Goal: Find contact information: Find contact information

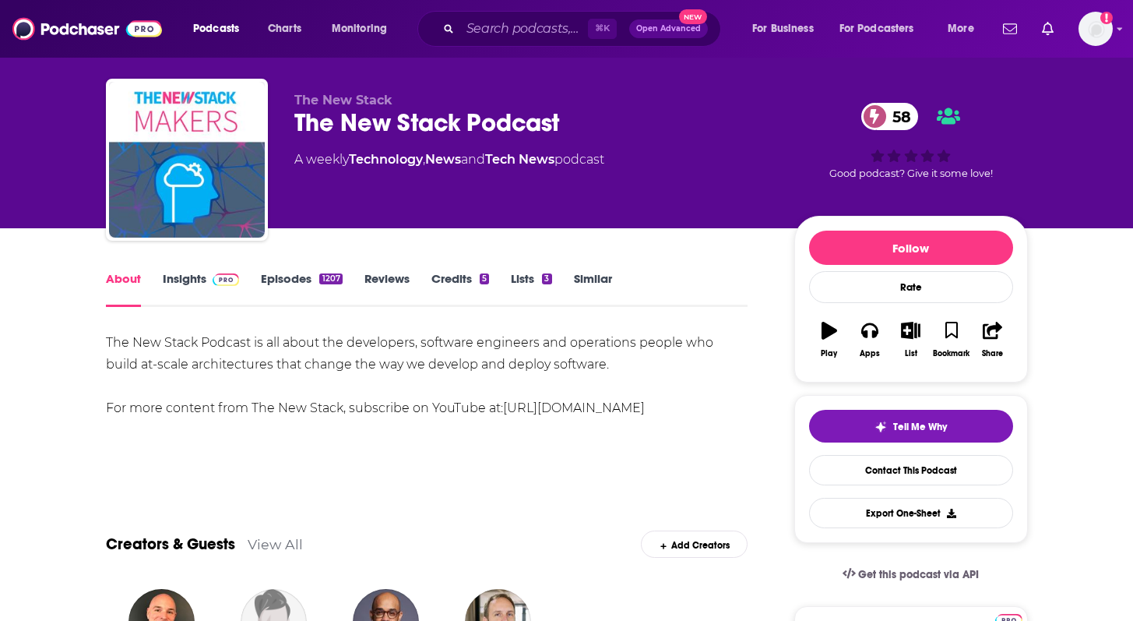
scroll to position [25, 0]
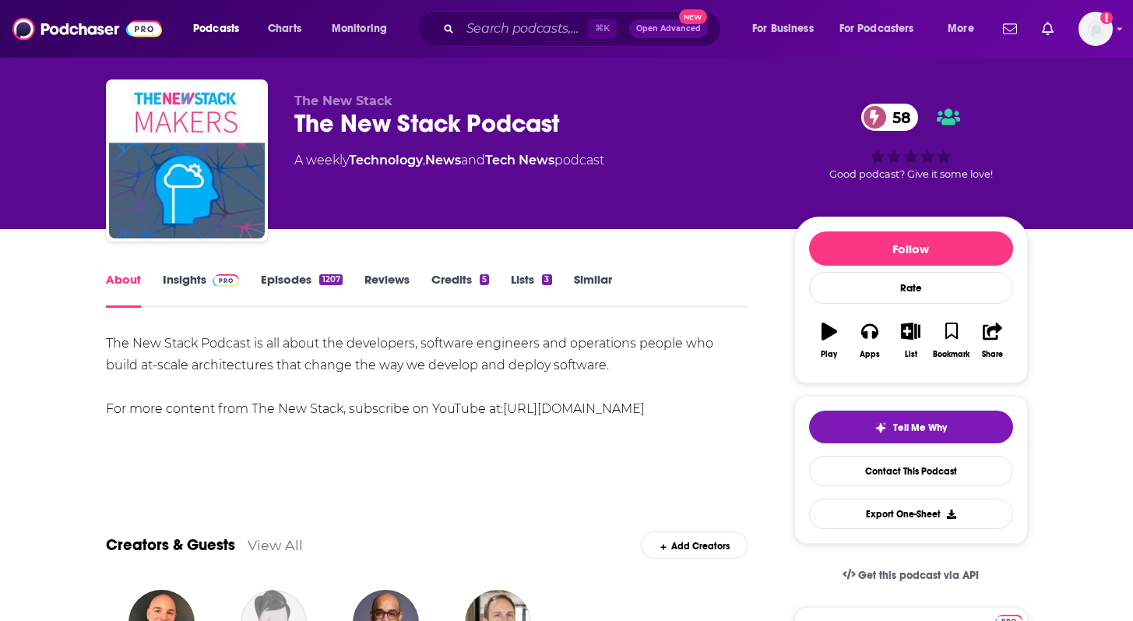
click at [190, 294] on link "Insights" at bounding box center [201, 290] width 77 height 36
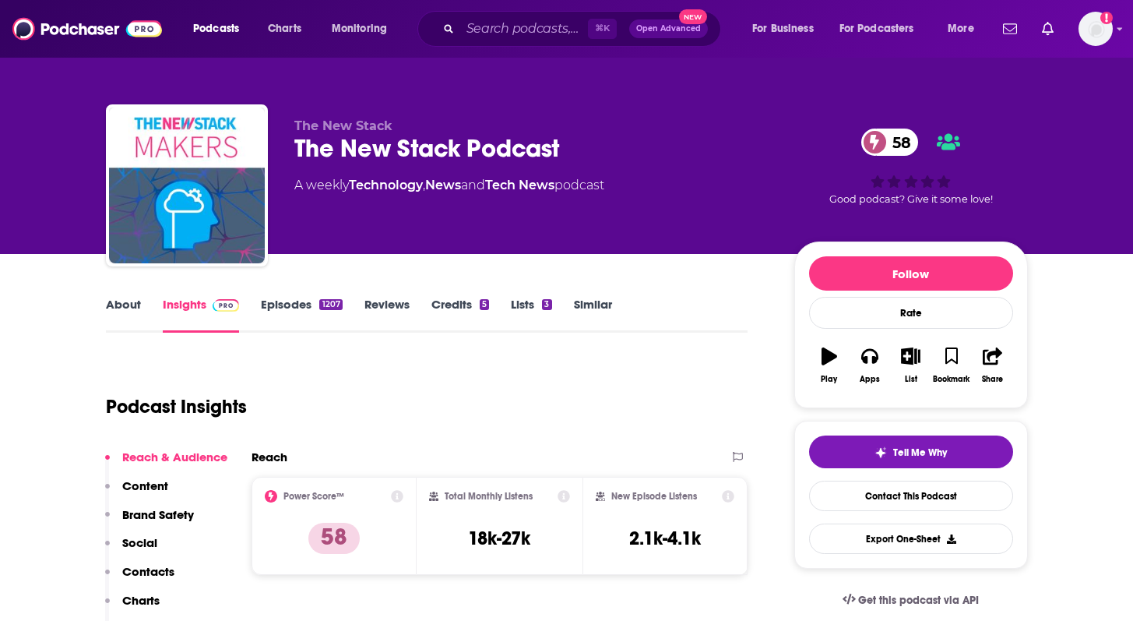
click at [270, 301] on link "Episodes 1207" at bounding box center [301, 315] width 81 height 36
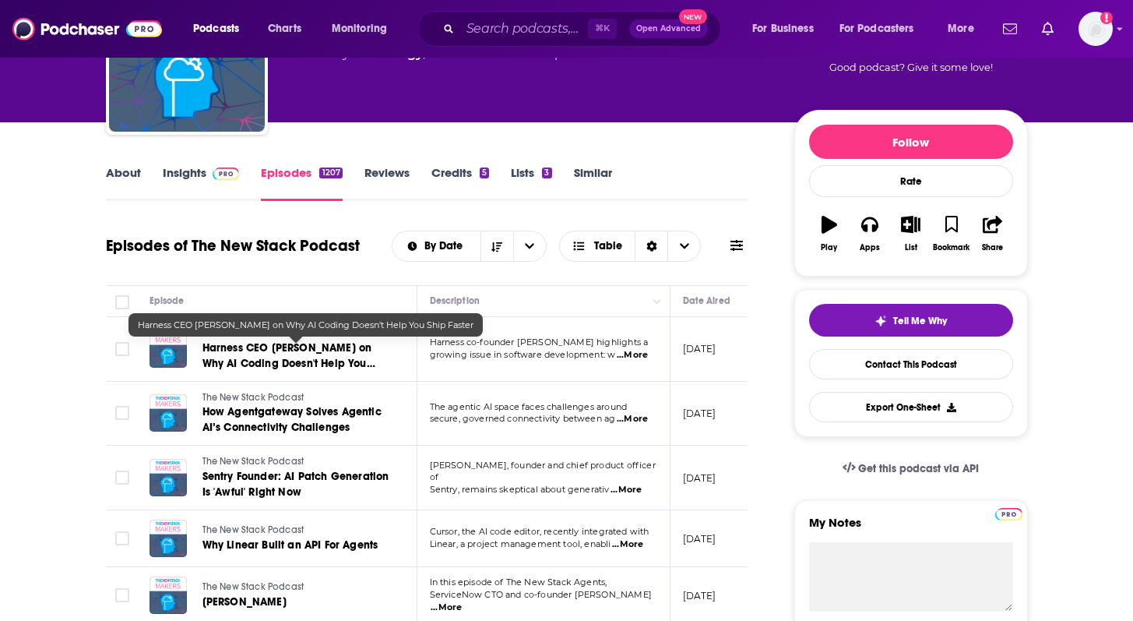
scroll to position [164, 0]
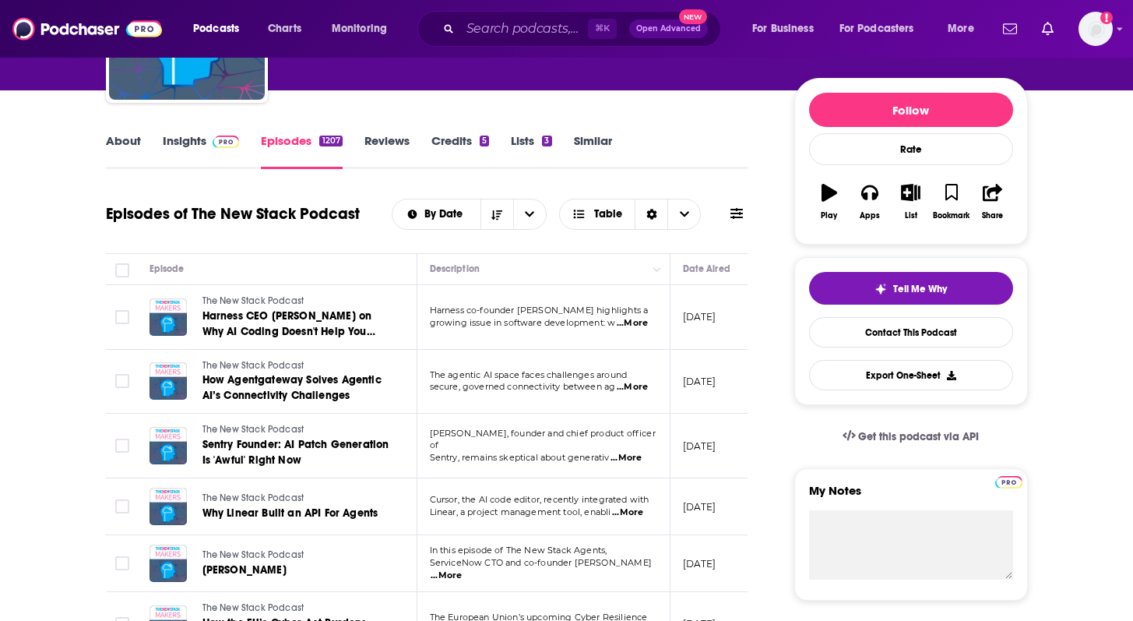
click at [643, 322] on span "...More" at bounding box center [632, 323] width 31 height 12
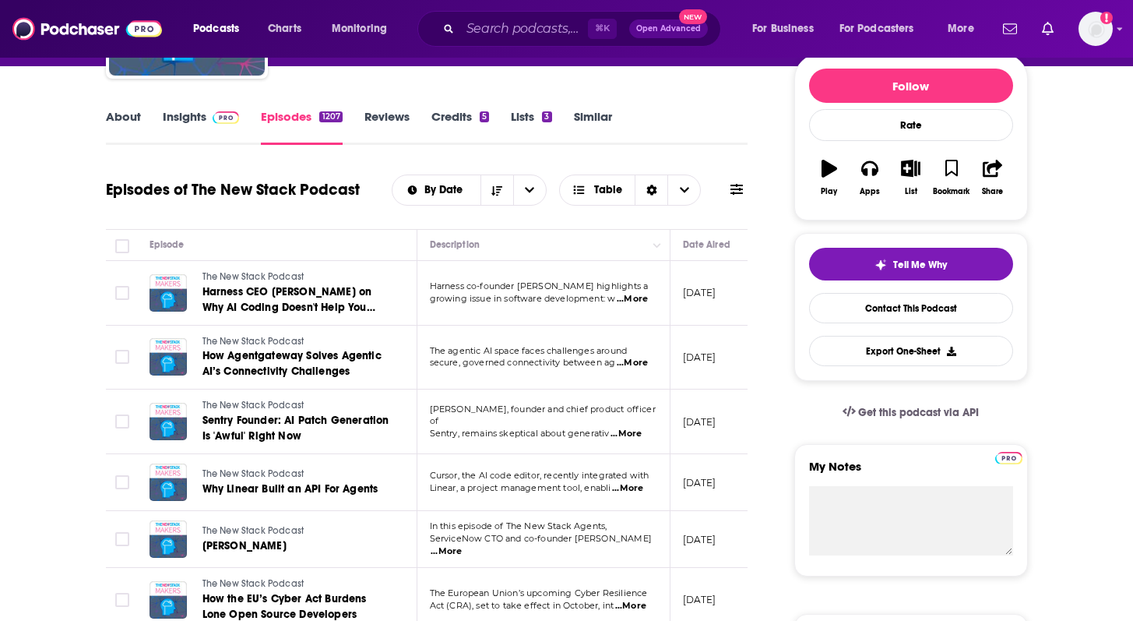
scroll to position [192, 0]
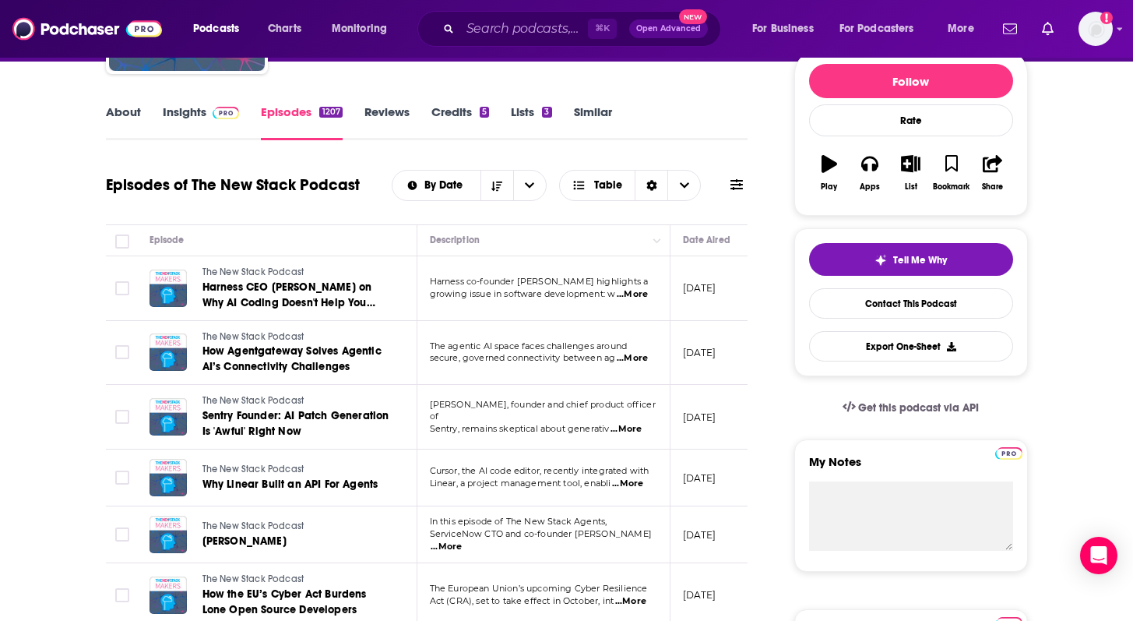
click at [640, 292] on span "...More" at bounding box center [632, 294] width 31 height 12
click at [632, 358] on span "...More" at bounding box center [632, 358] width 31 height 12
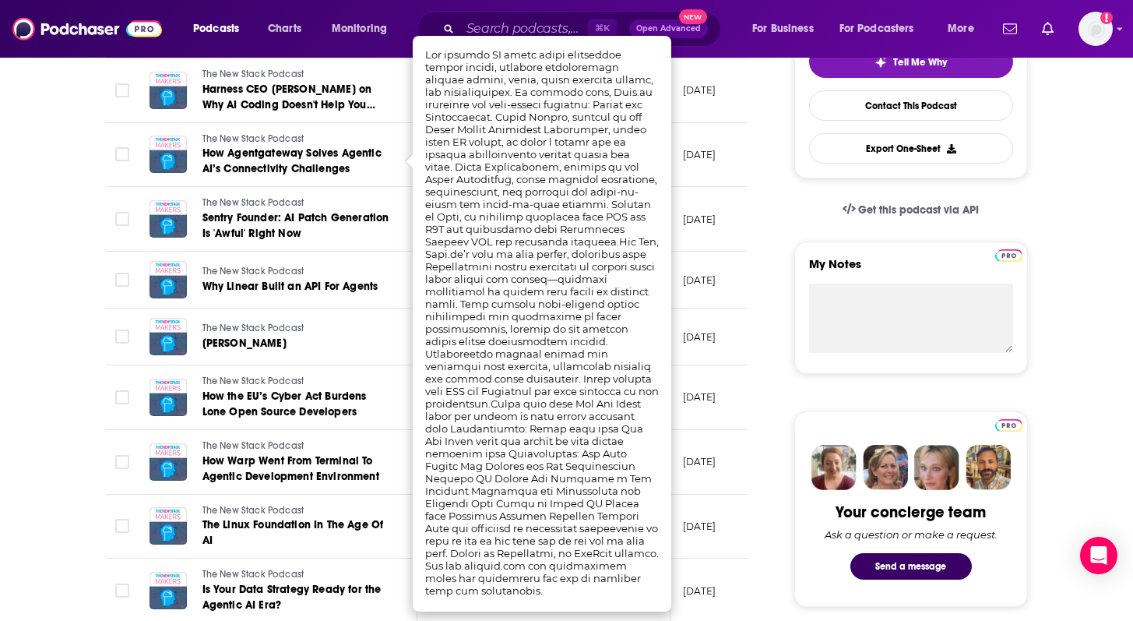
scroll to position [394, 0]
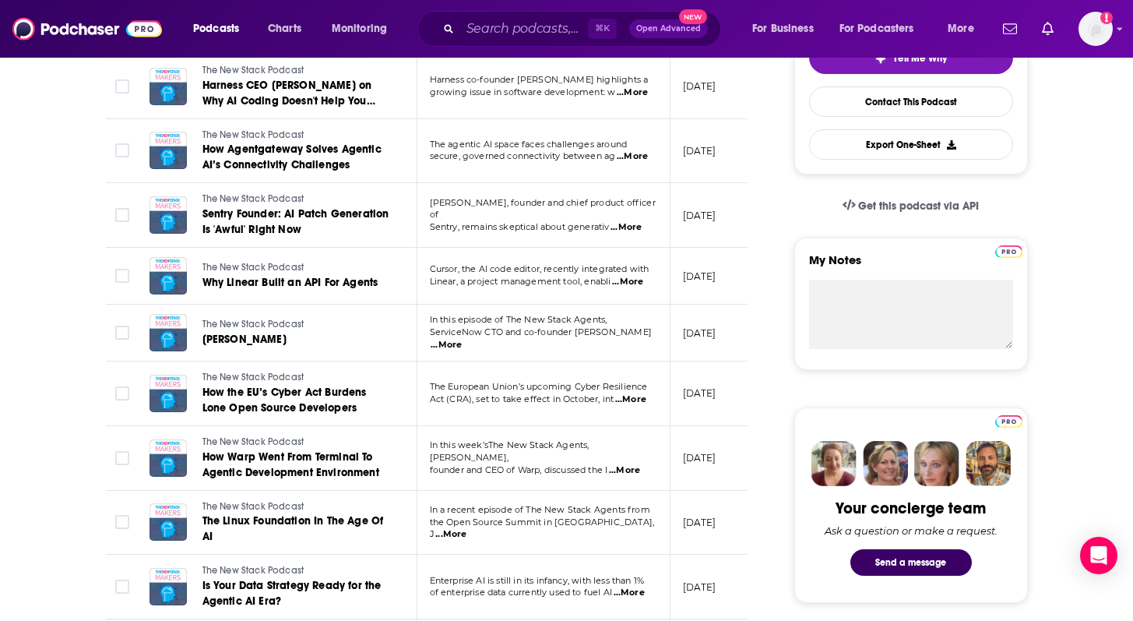
click at [632, 151] on span "...More" at bounding box center [632, 156] width 31 height 12
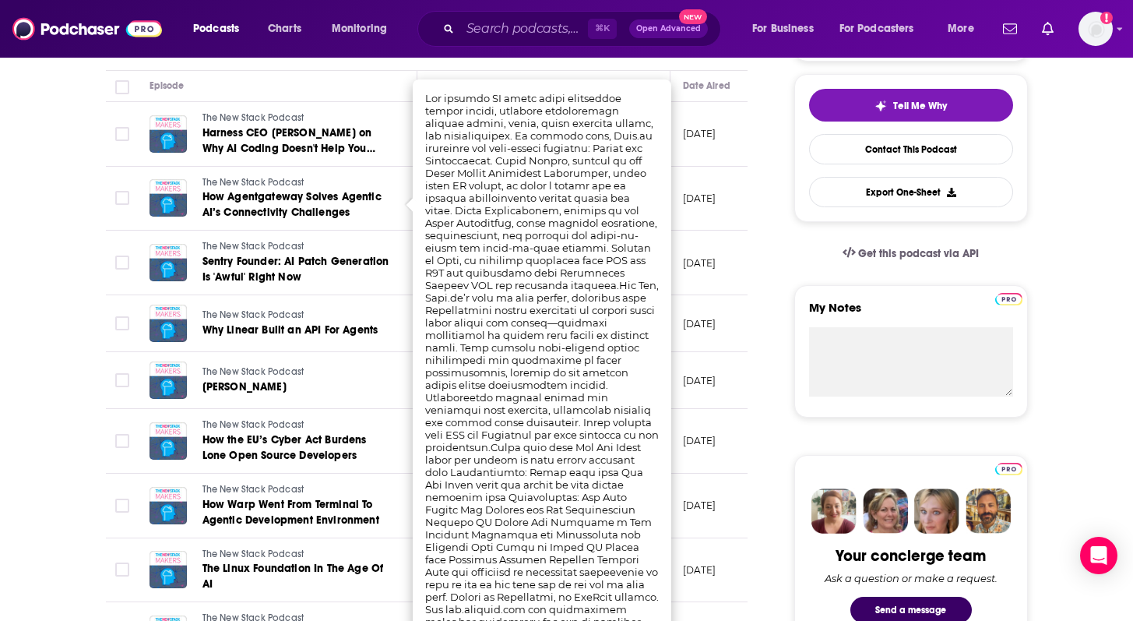
scroll to position [340, 0]
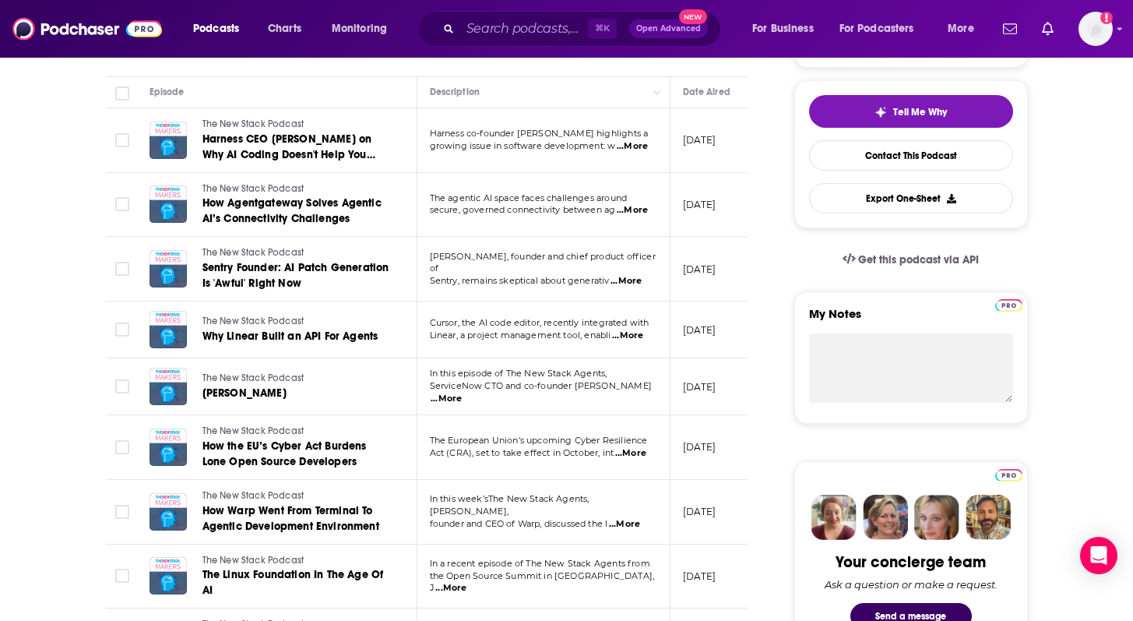
click at [462, 393] on span "...More" at bounding box center [446, 399] width 31 height 12
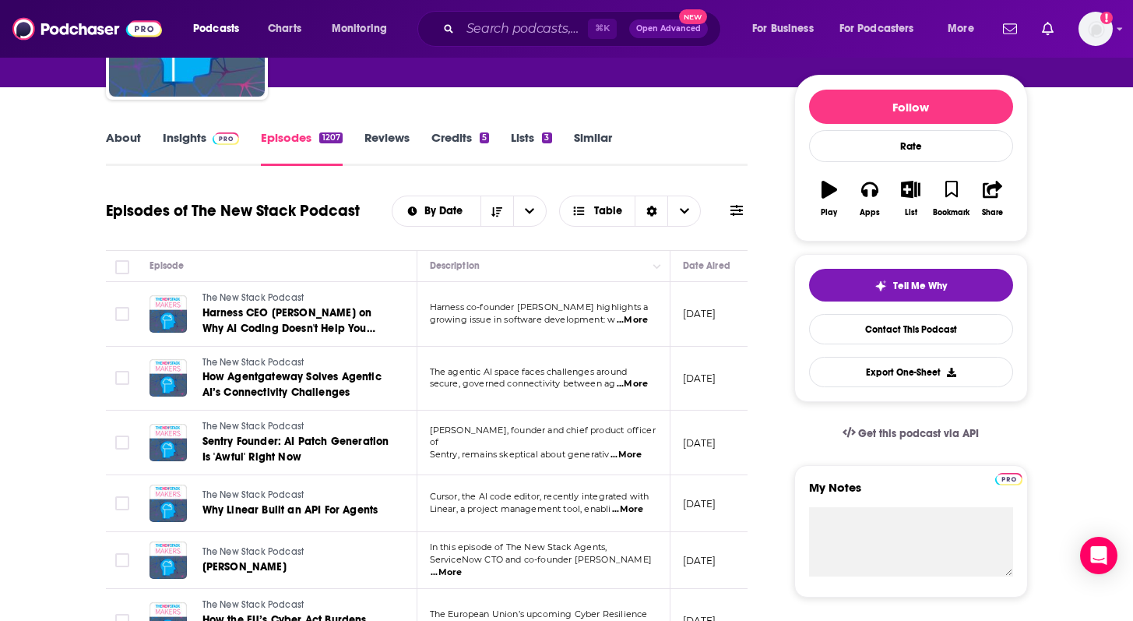
scroll to position [0, 0]
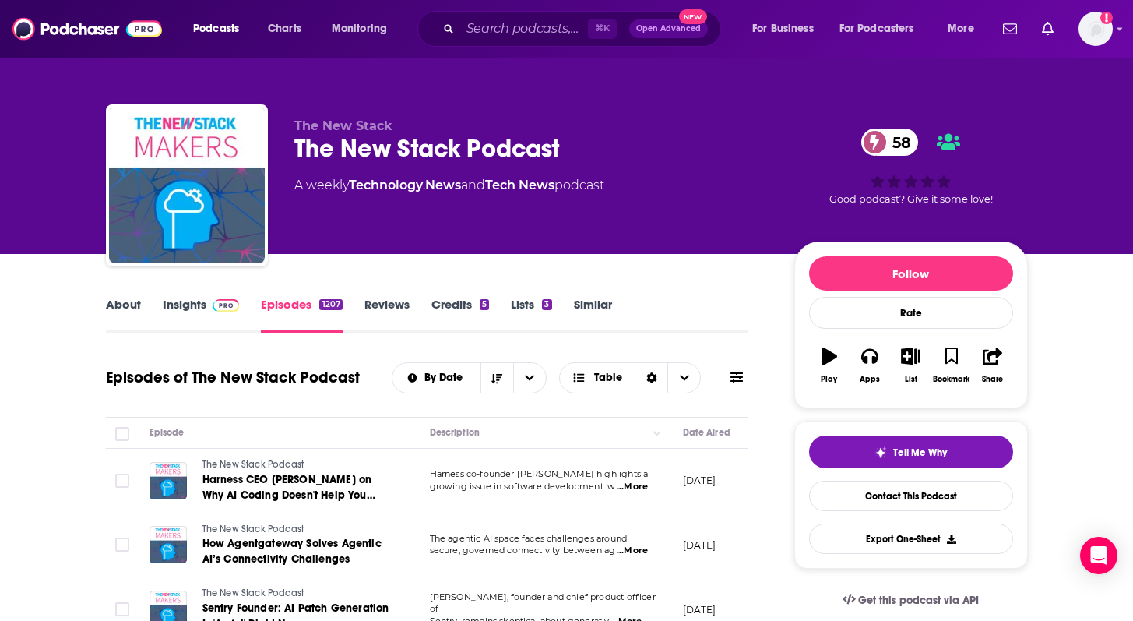
click at [206, 308] on span at bounding box center [222, 304] width 33 height 15
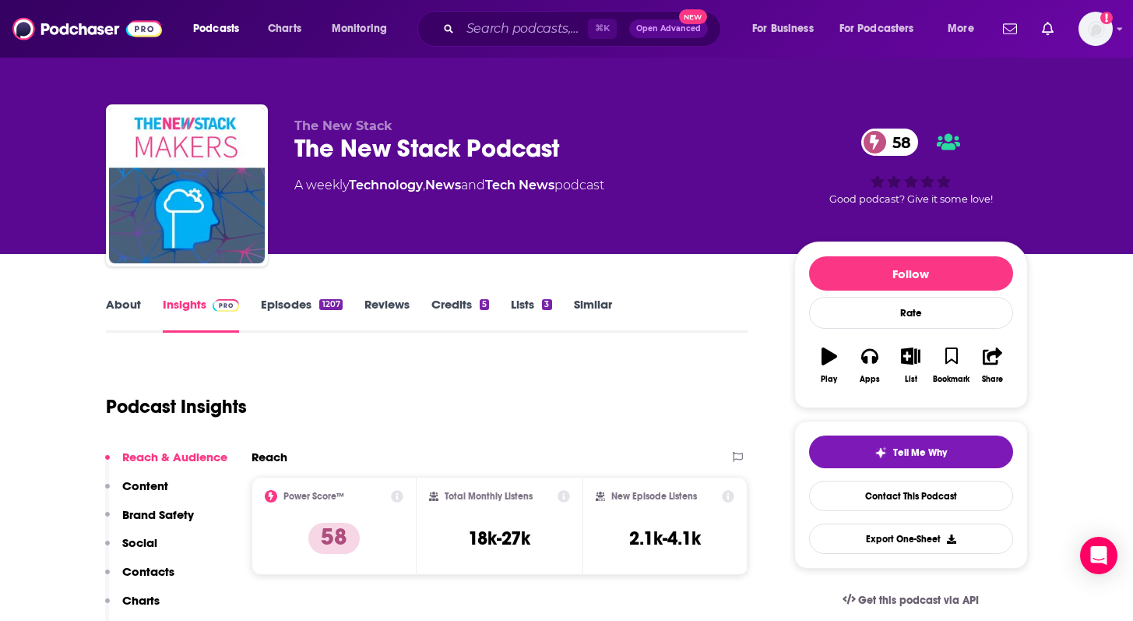
click at [118, 311] on link "About" at bounding box center [123, 315] width 35 height 36
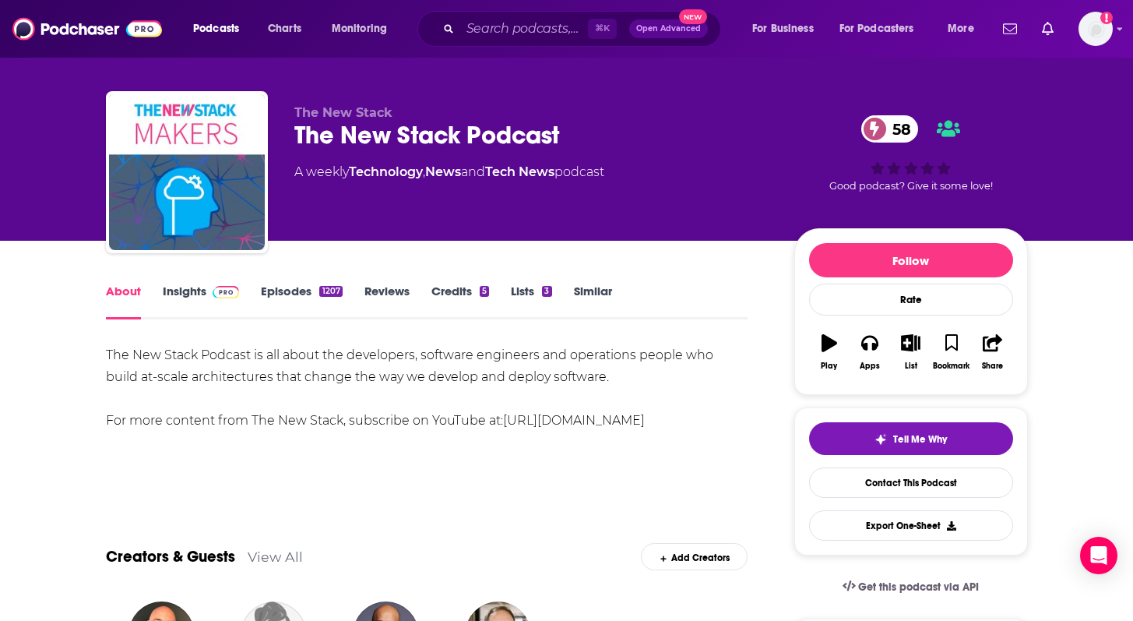
scroll to position [16, 0]
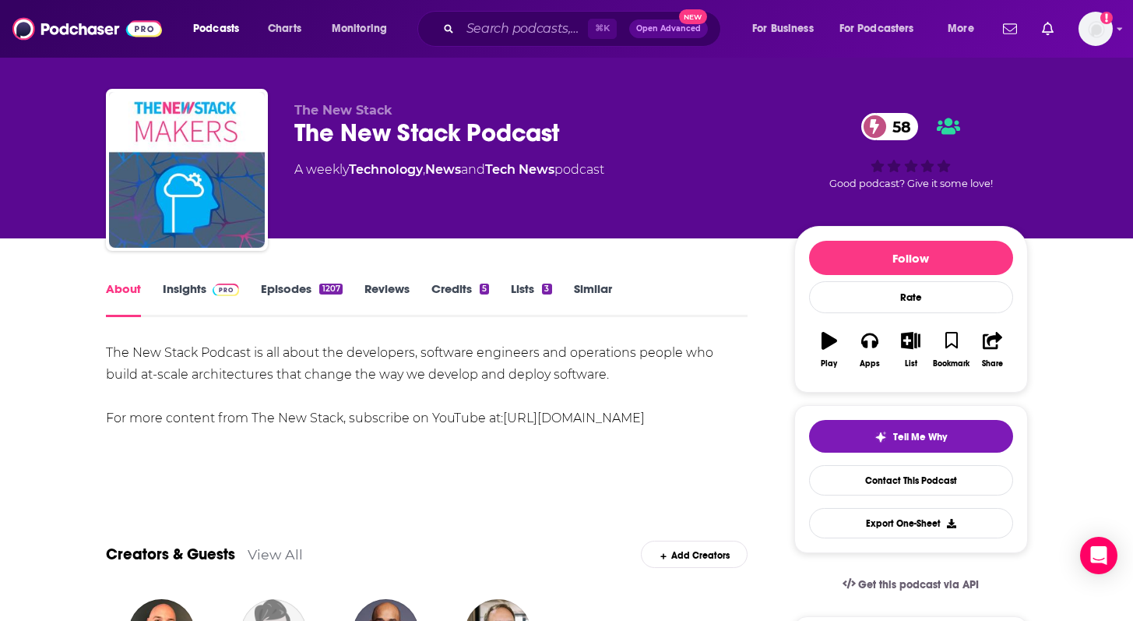
click at [321, 351] on div "The New Stack Podcast is all about the developers, software engineers and opera…" at bounding box center [427, 385] width 643 height 87
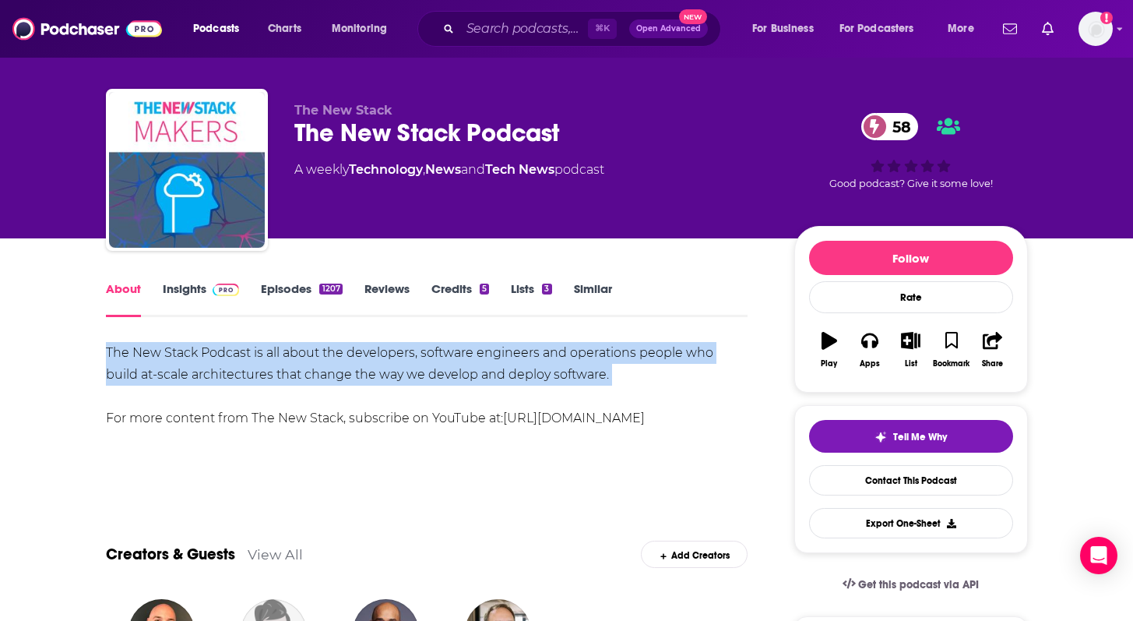
click at [321, 351] on div "The New Stack Podcast is all about the developers, software engineers and opera…" at bounding box center [427, 385] width 643 height 87
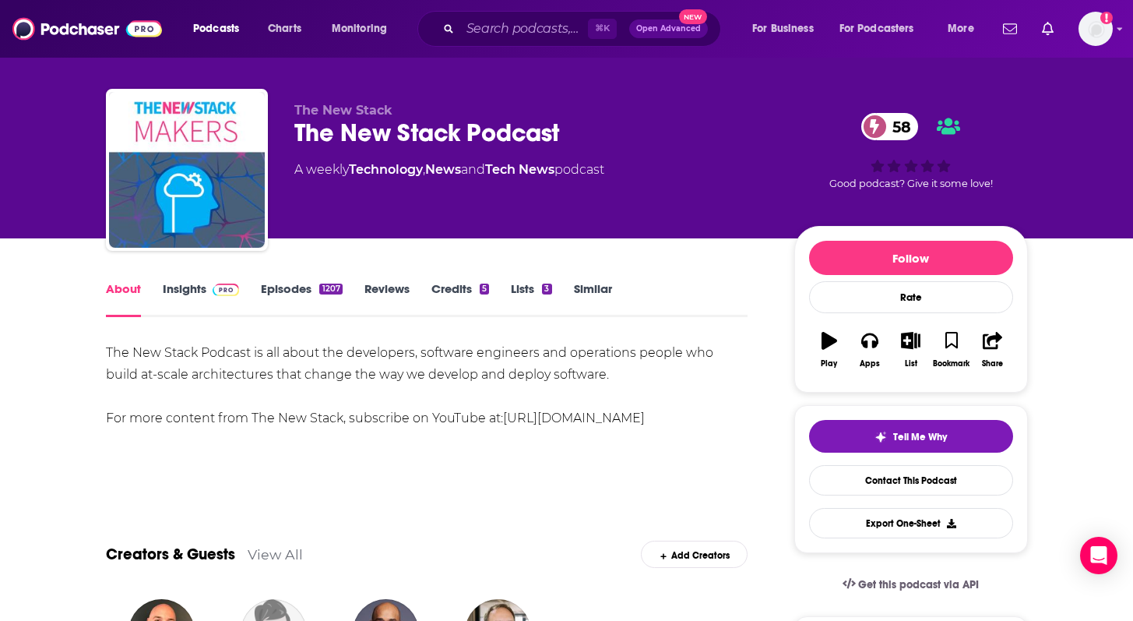
click at [321, 351] on div "The New Stack Podcast is all about the developers, software engineers and opera…" at bounding box center [427, 385] width 643 height 87
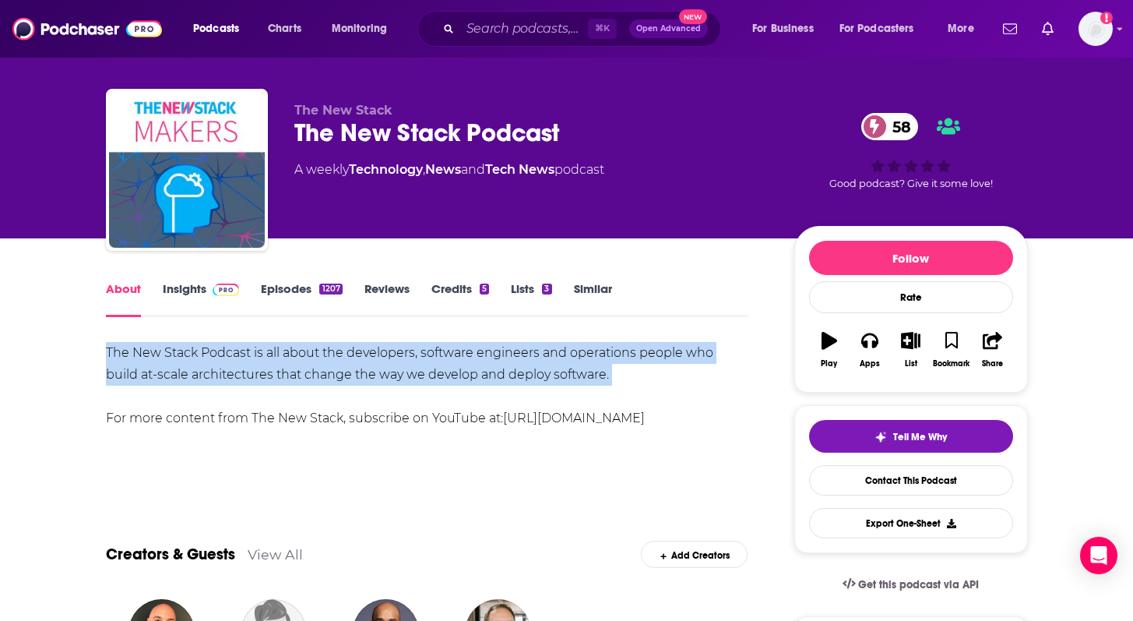
click at [321, 351] on div "The New Stack Podcast is all about the developers, software engineers and opera…" at bounding box center [427, 385] width 643 height 87
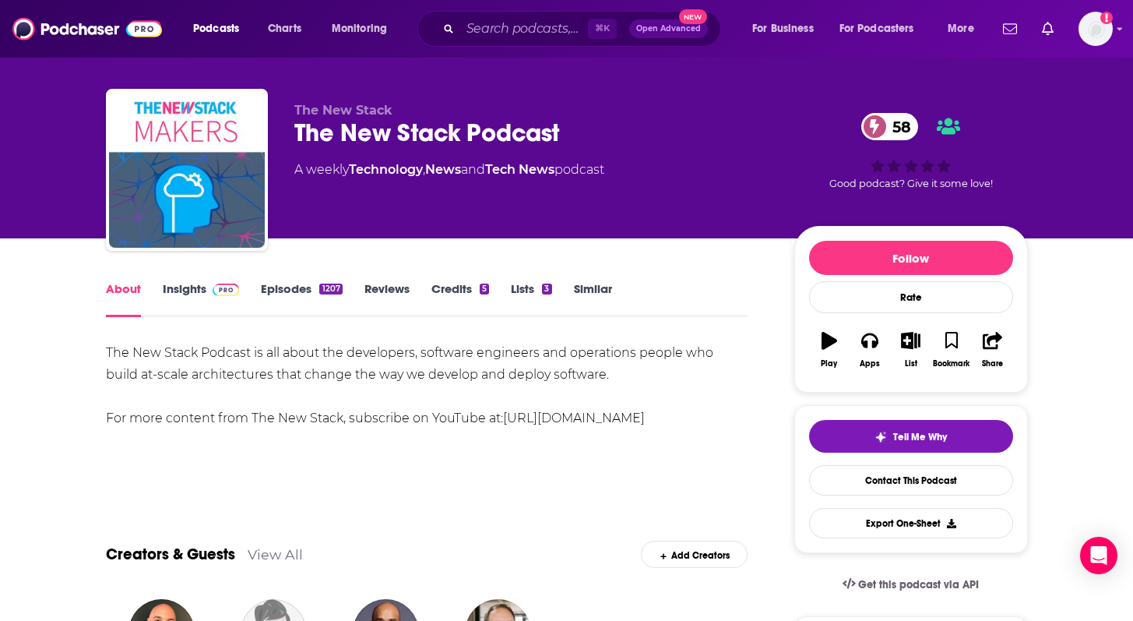
click at [283, 289] on link "Episodes 1207" at bounding box center [301, 299] width 81 height 36
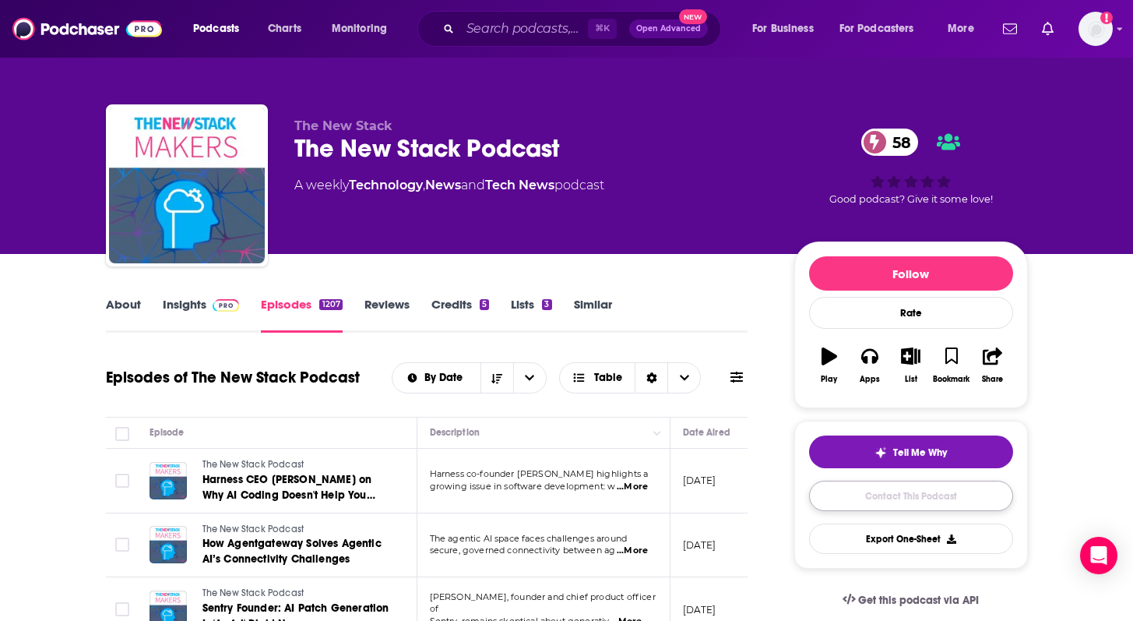
click at [924, 488] on link "Contact This Podcast" at bounding box center [911, 496] width 204 height 30
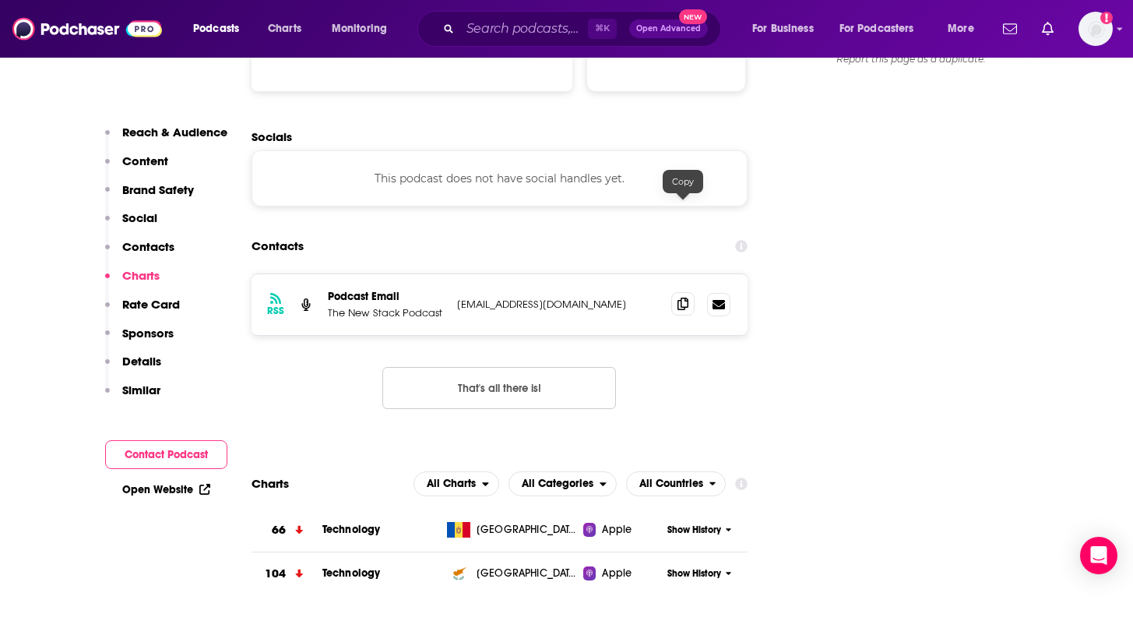
scroll to position [1760, 0]
click at [682, 298] on icon at bounding box center [683, 304] width 11 height 12
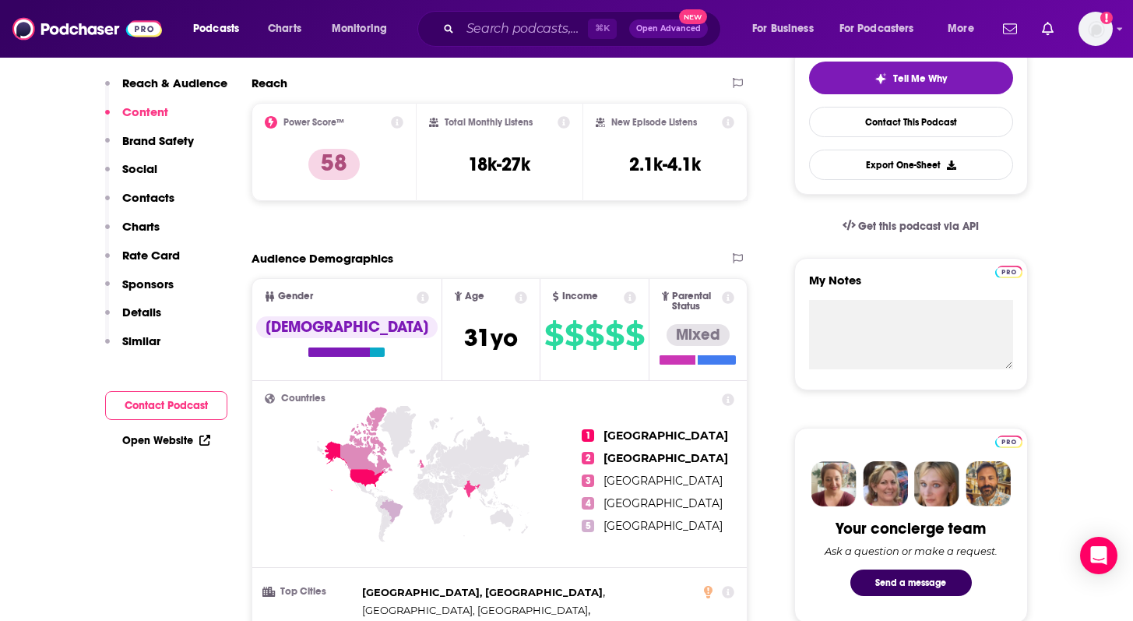
scroll to position [0, 0]
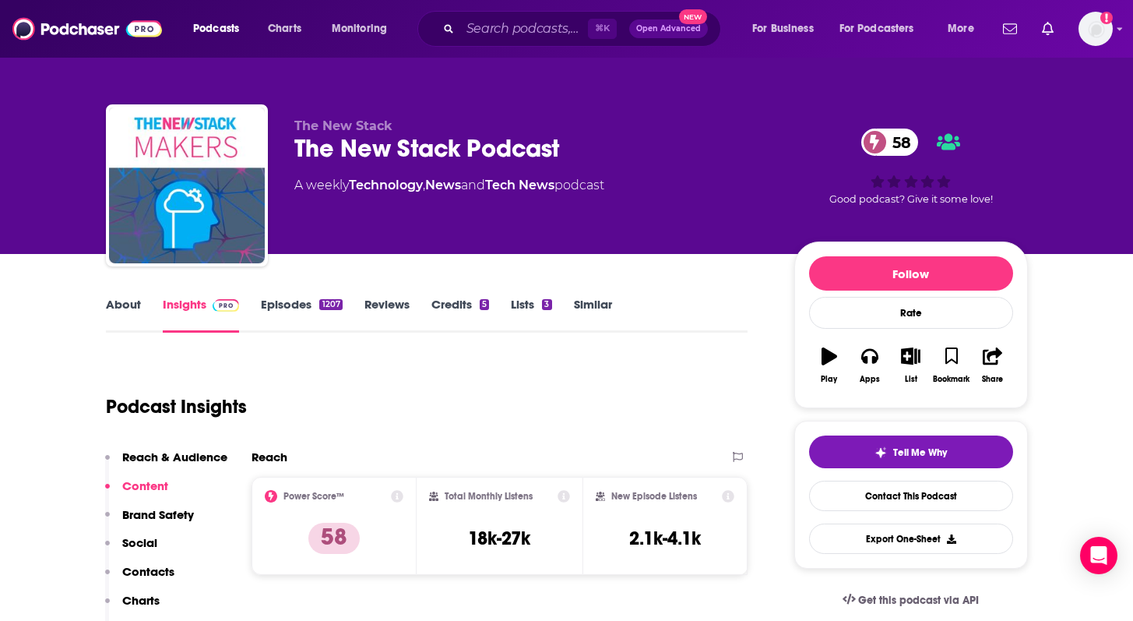
click at [112, 308] on link "About" at bounding box center [123, 315] width 35 height 36
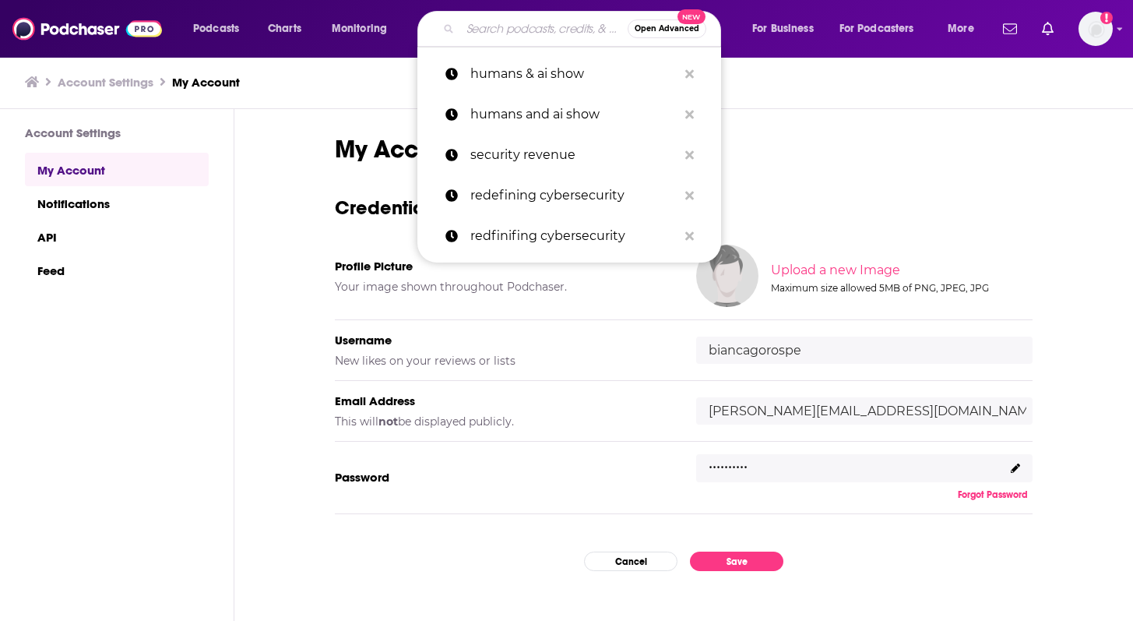
click at [530, 30] on input "Search podcasts, credits, & more..." at bounding box center [543, 28] width 167 height 25
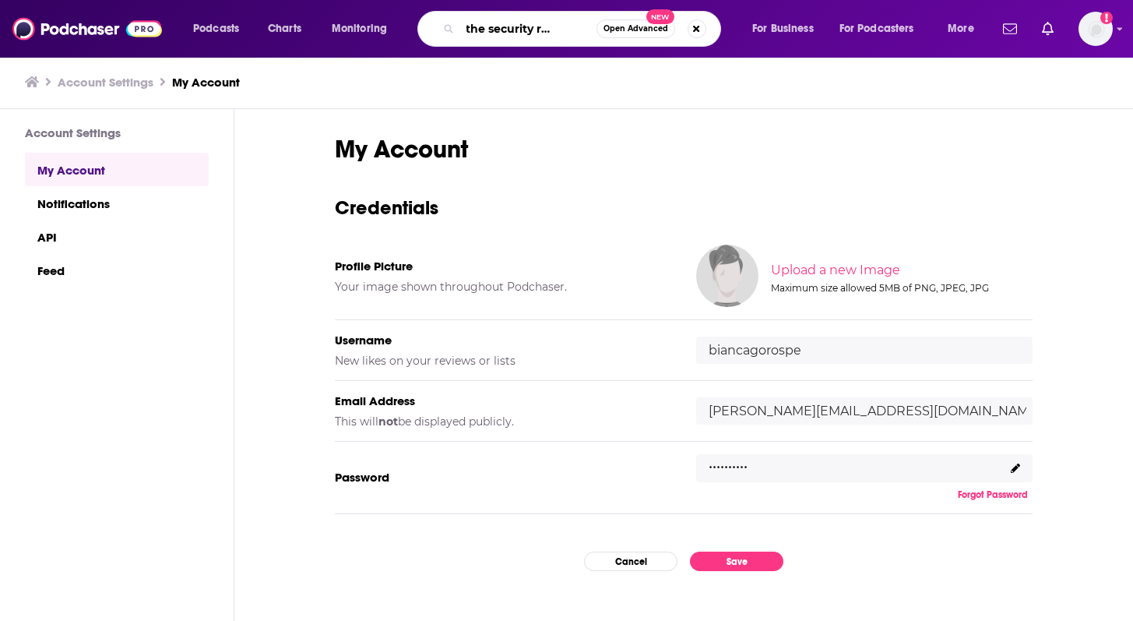
scroll to position [0, 40]
type input "down the security rabbit hole"
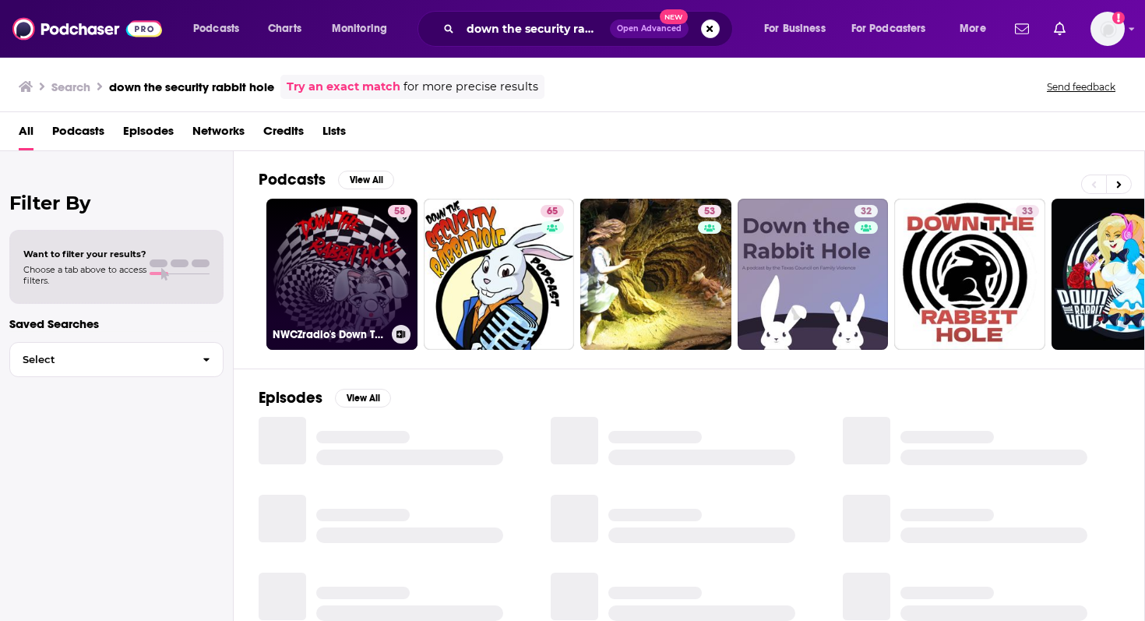
click at [348, 256] on link "58 NWCZradio's Down The Rabbit Hole" at bounding box center [341, 274] width 151 height 151
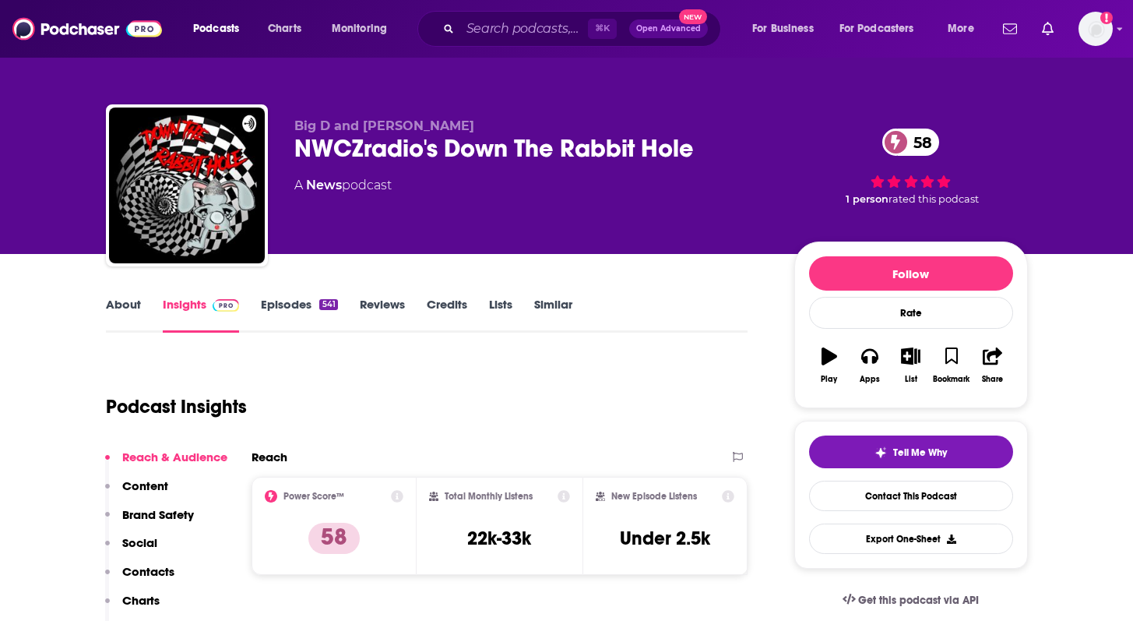
click at [279, 304] on link "Episodes 541" at bounding box center [299, 315] width 76 height 36
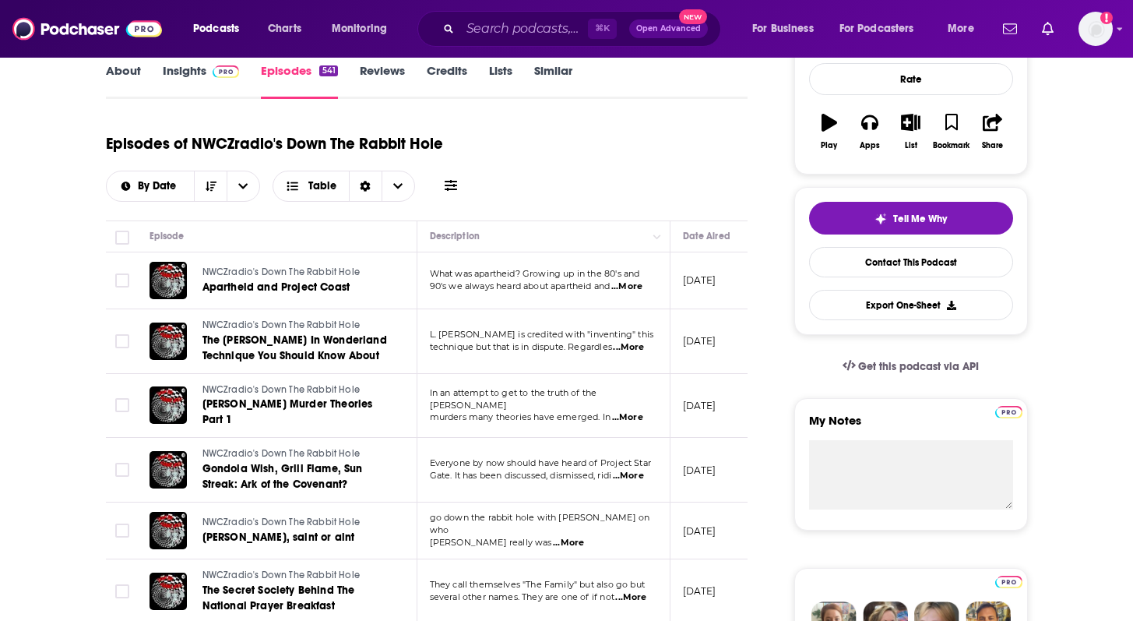
scroll to position [235, 0]
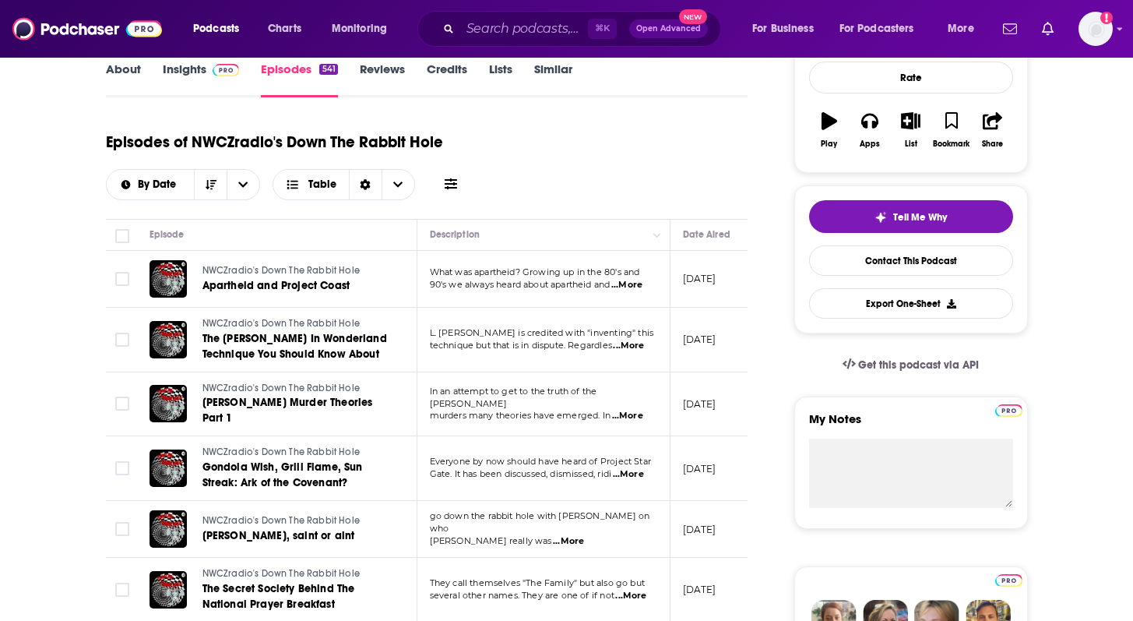
click at [635, 410] on span "...More" at bounding box center [627, 416] width 31 height 12
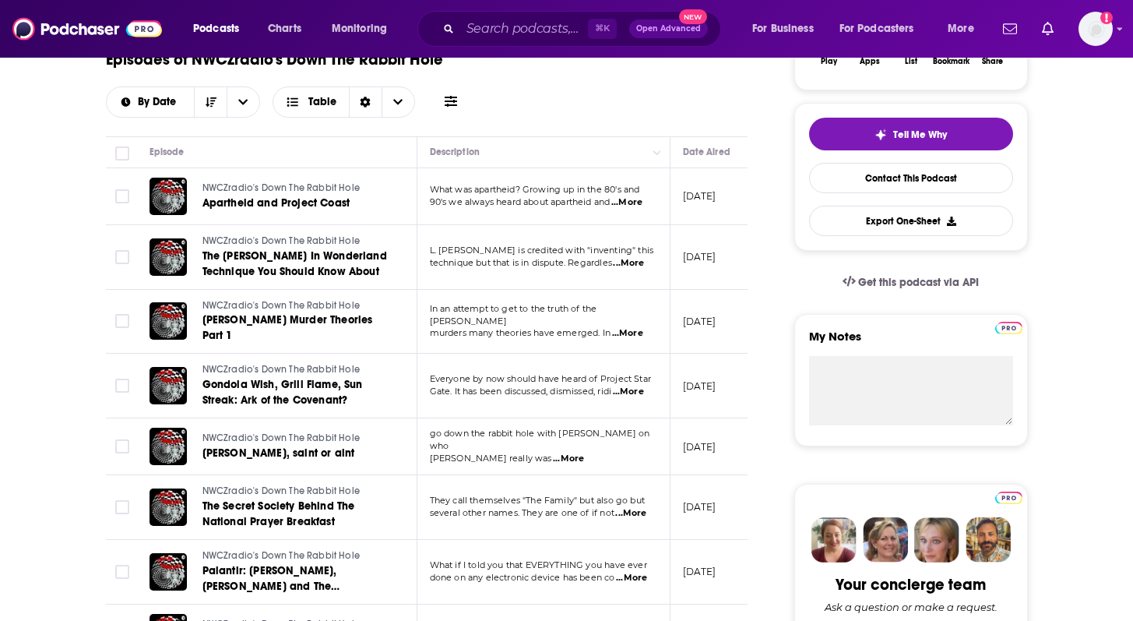
scroll to position [319, 0]
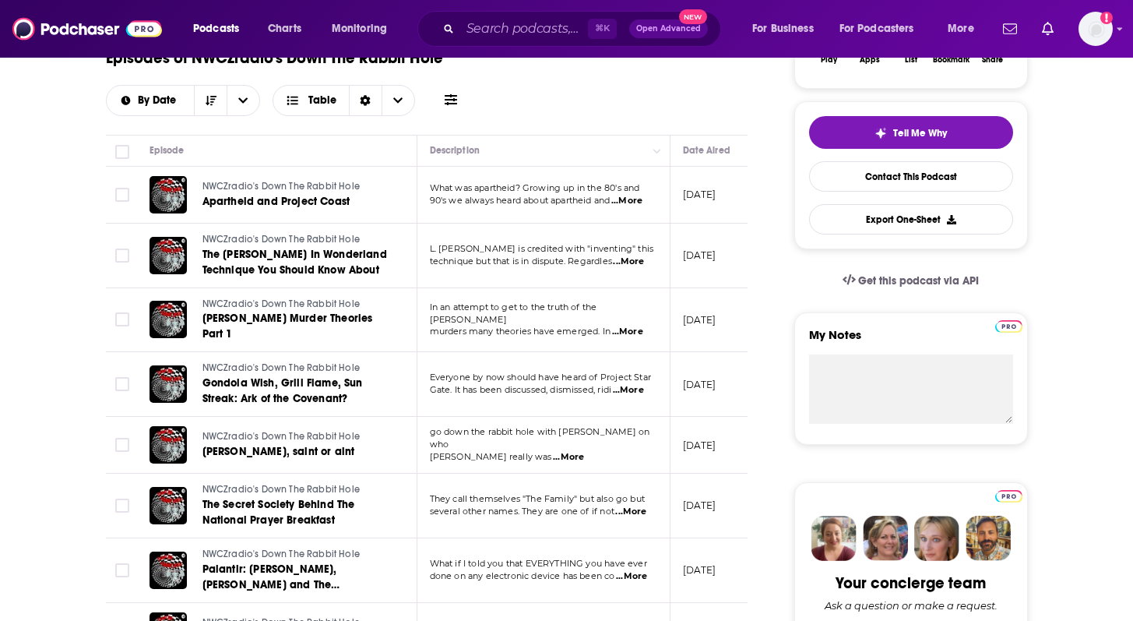
click at [553, 451] on span "...More" at bounding box center [568, 457] width 31 height 12
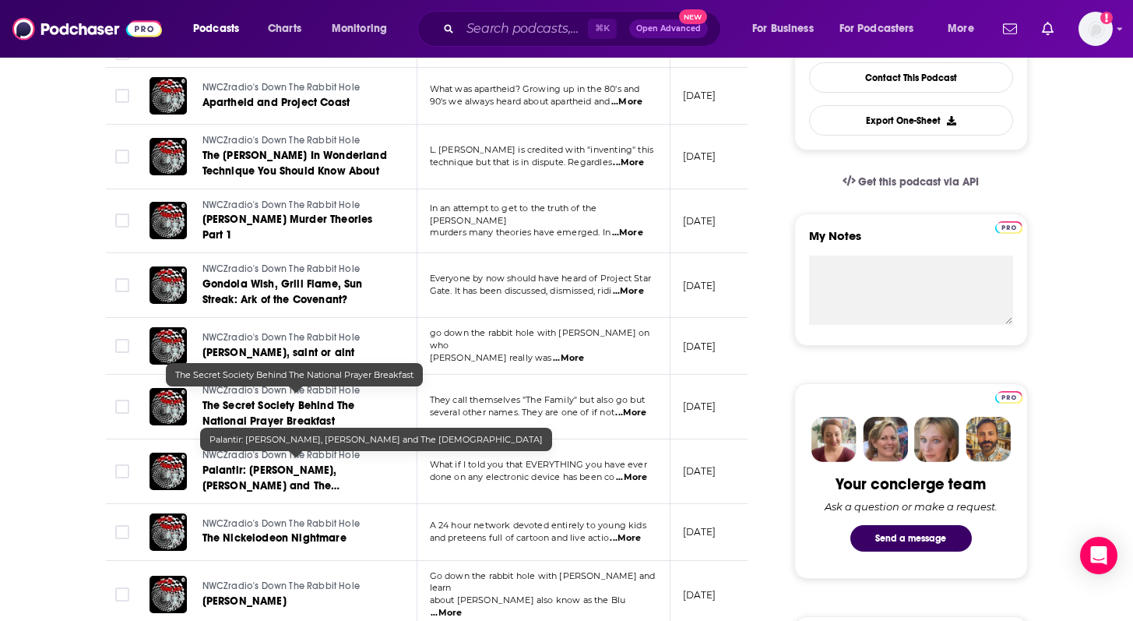
scroll to position [419, 0]
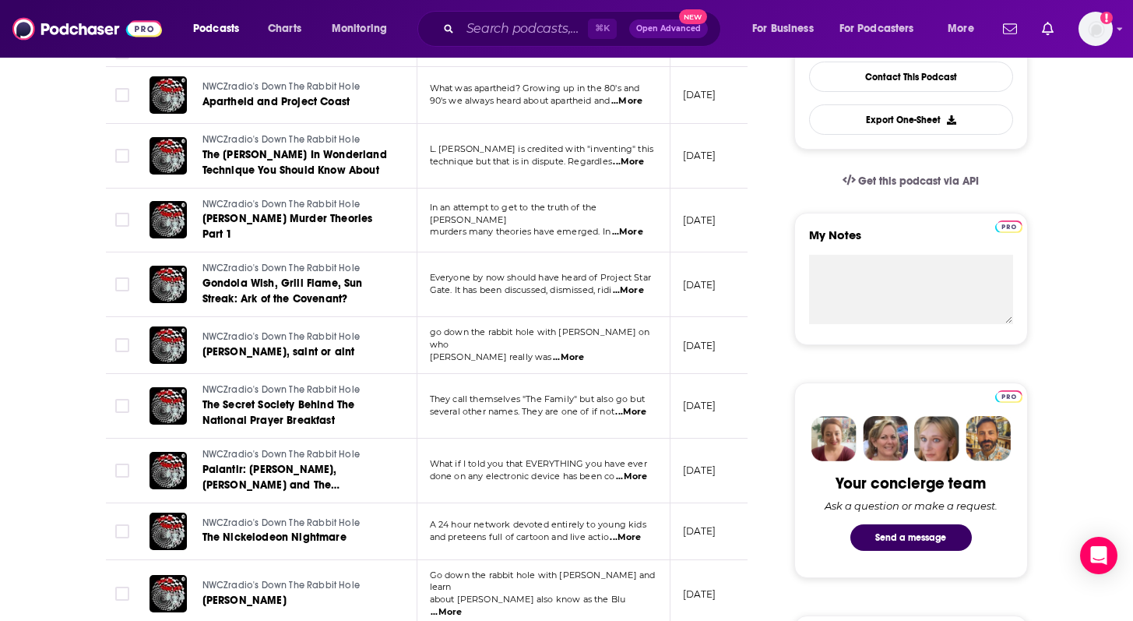
click at [628, 407] on span "...More" at bounding box center [630, 412] width 31 height 12
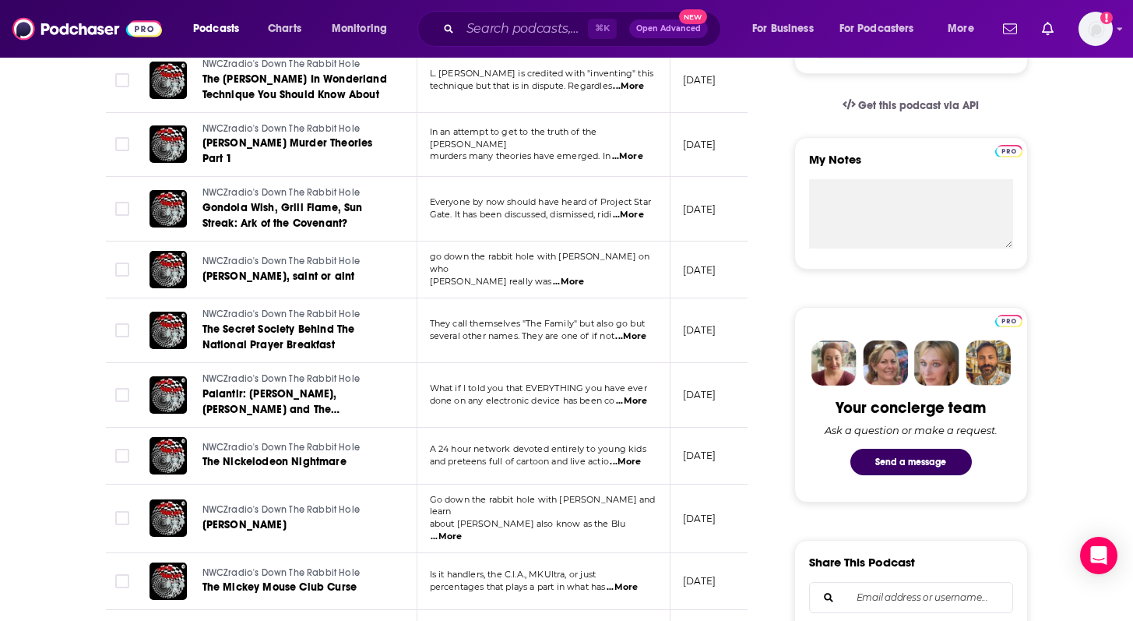
click at [641, 456] on span "...More" at bounding box center [625, 462] width 31 height 12
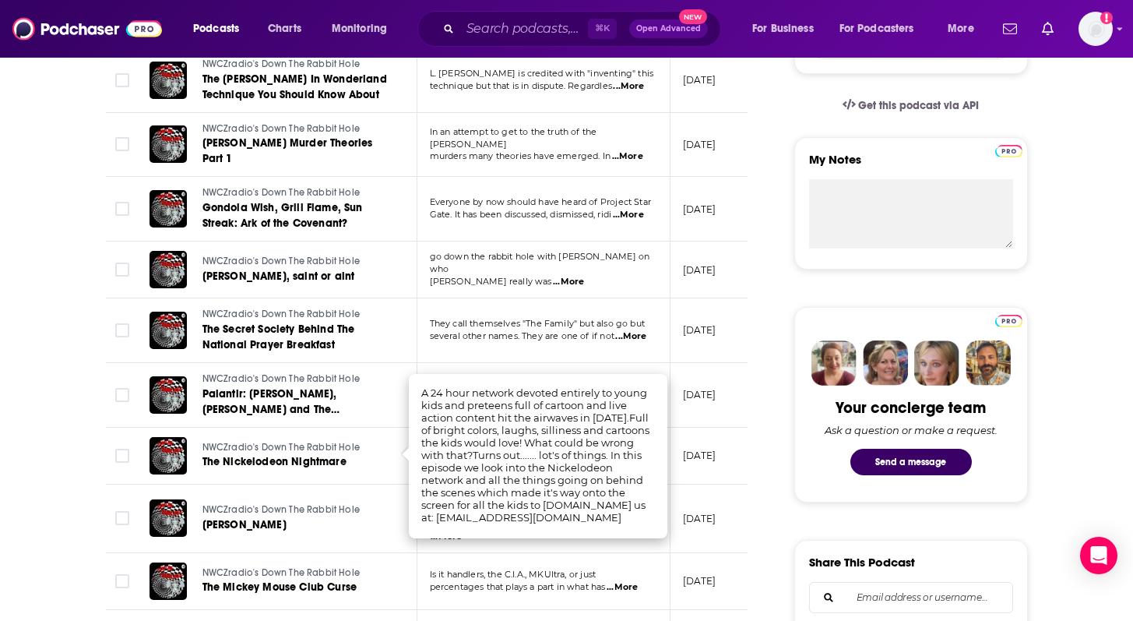
click at [131, 428] on td at bounding box center [121, 456] width 31 height 57
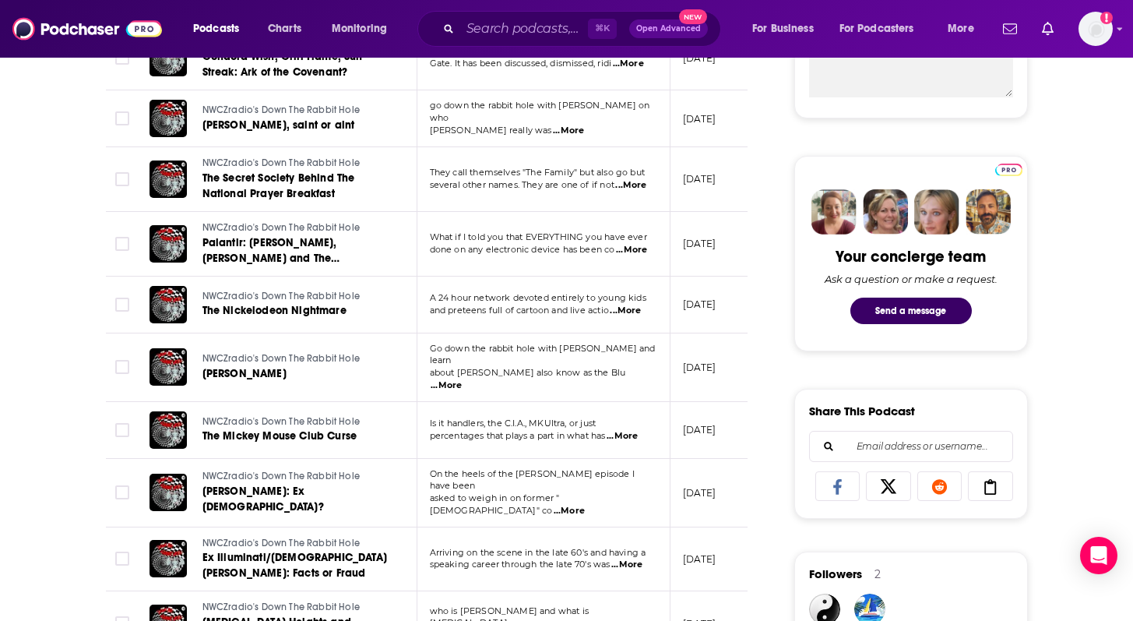
scroll to position [651, 0]
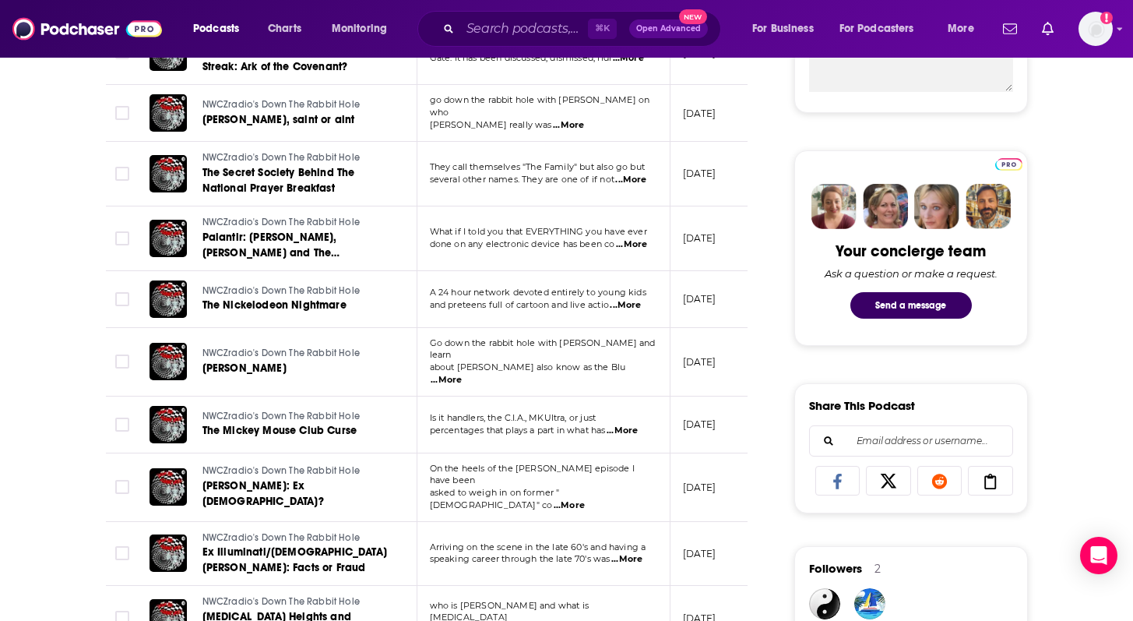
click at [626, 553] on span "...More" at bounding box center [626, 559] width 31 height 12
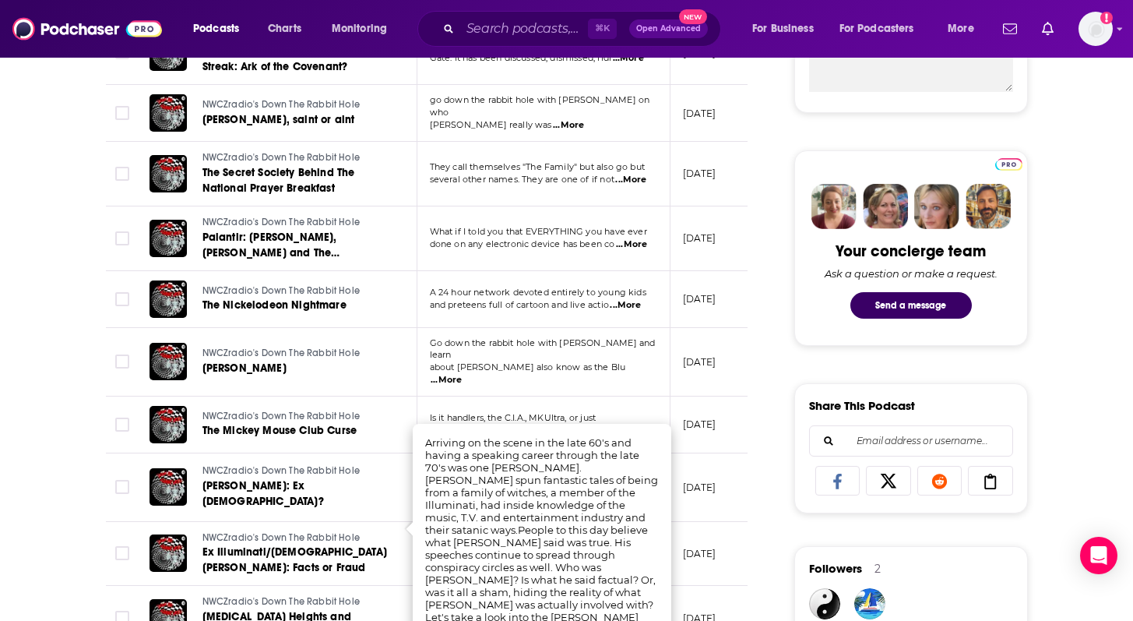
scroll to position [676, 0]
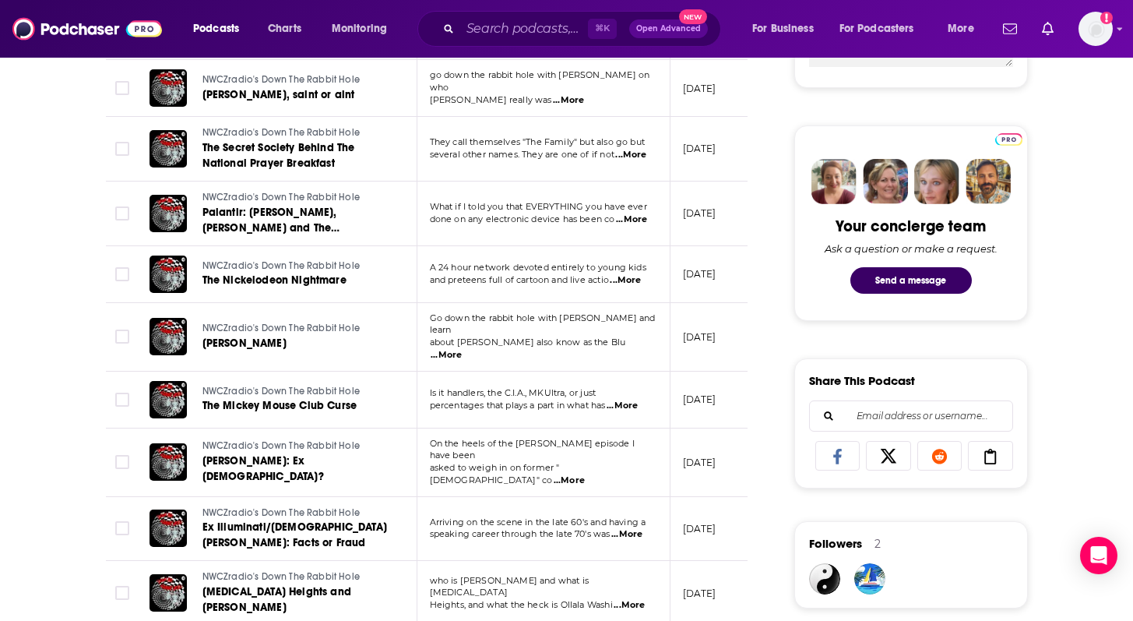
click at [67, 465] on div "About Insights Episodes 541 Reviews Credits Lists Similar Episodes of NWCZradio…" at bounding box center [566, 620] width 1133 height 2085
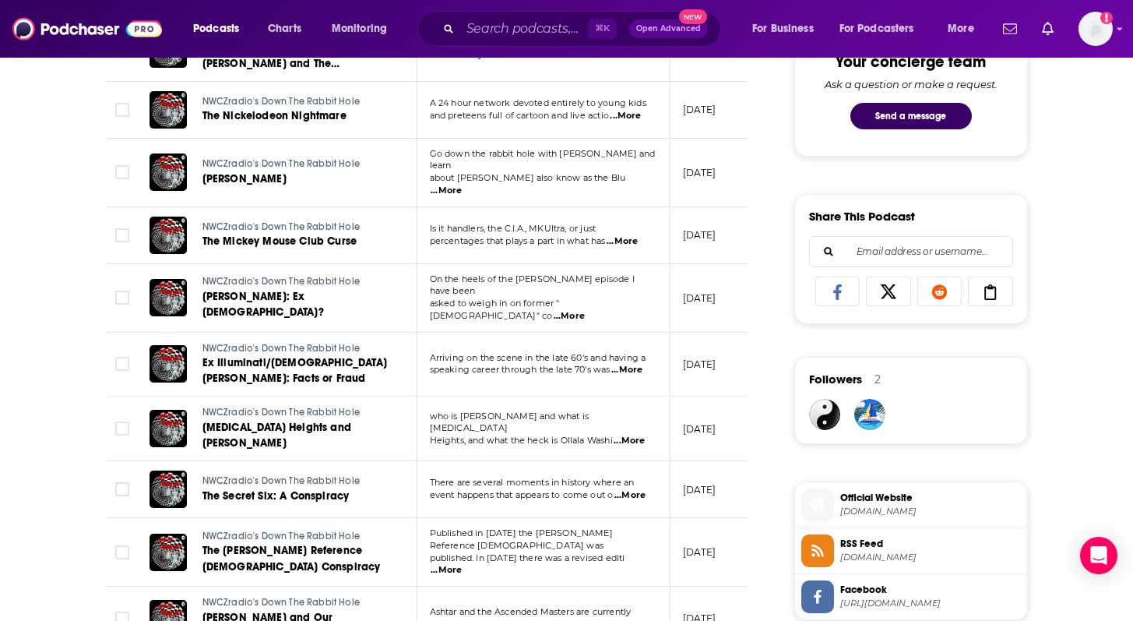
scroll to position [0, 0]
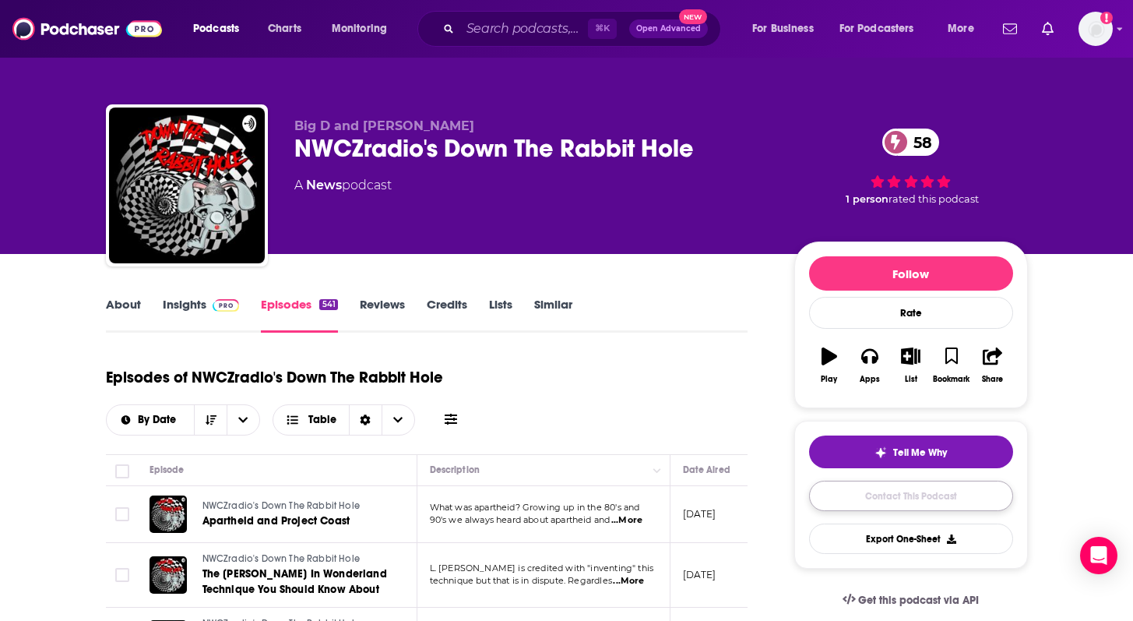
click at [867, 499] on link "Contact This Podcast" at bounding box center [911, 496] width 204 height 30
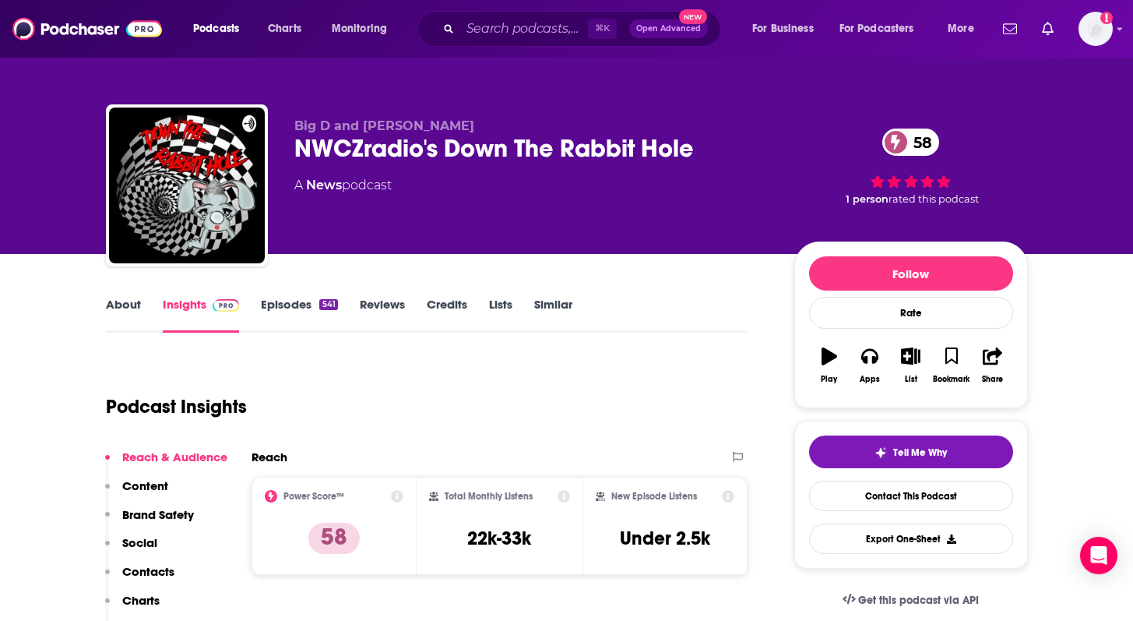
click at [119, 303] on link "About" at bounding box center [123, 315] width 35 height 36
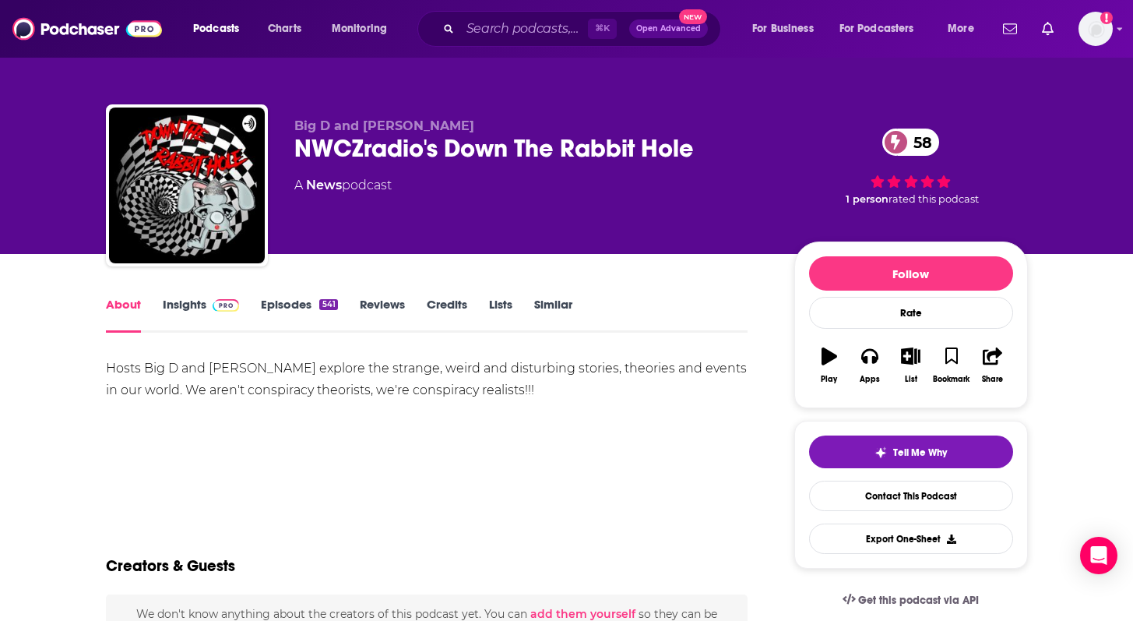
click at [291, 305] on link "Episodes 541" at bounding box center [299, 315] width 76 height 36
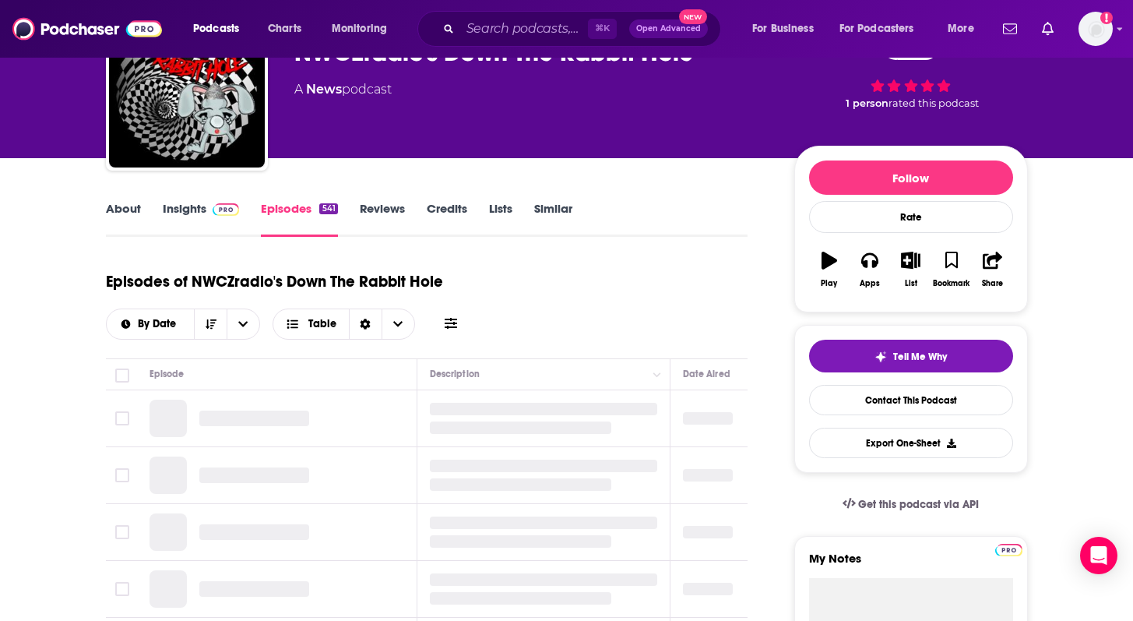
scroll to position [147, 0]
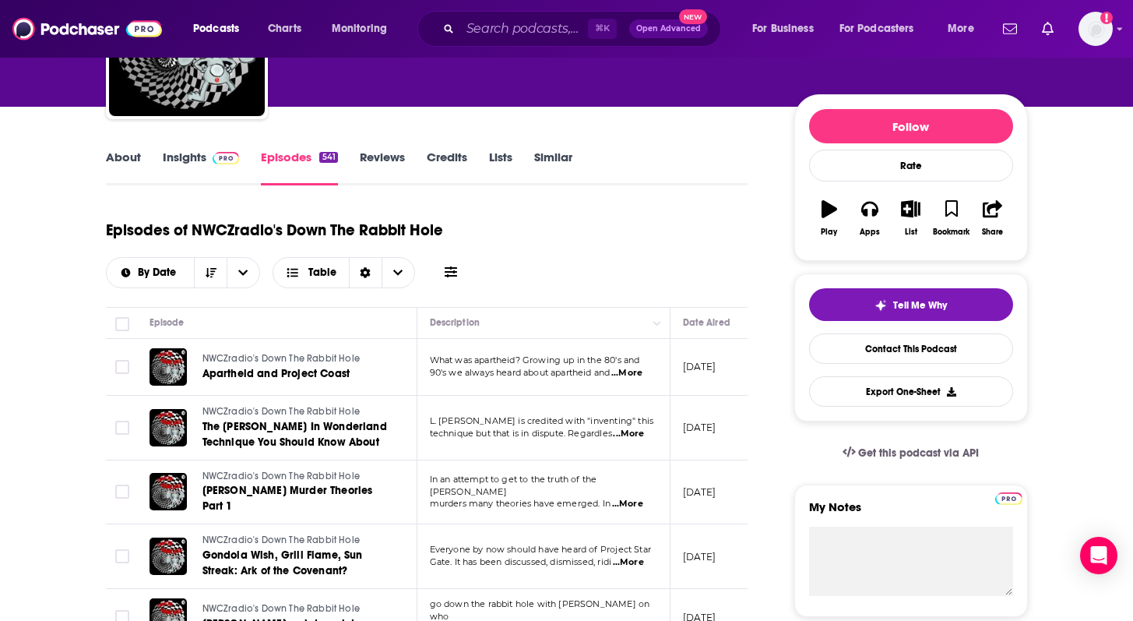
click at [636, 368] on span "...More" at bounding box center [626, 373] width 31 height 12
click at [611, 228] on div "Episodes of NWCZradio's Down The Rabbit Hole By Date Table" at bounding box center [427, 249] width 643 height 78
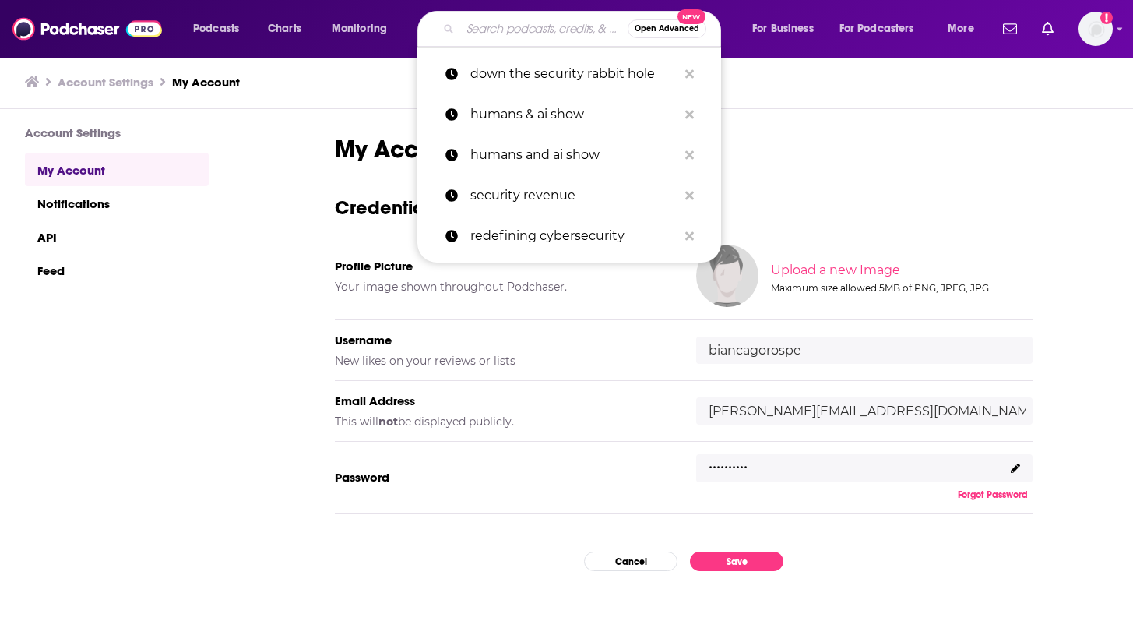
click at [464, 25] on input "Search podcasts, credits, & more..." at bounding box center [543, 28] width 167 height 25
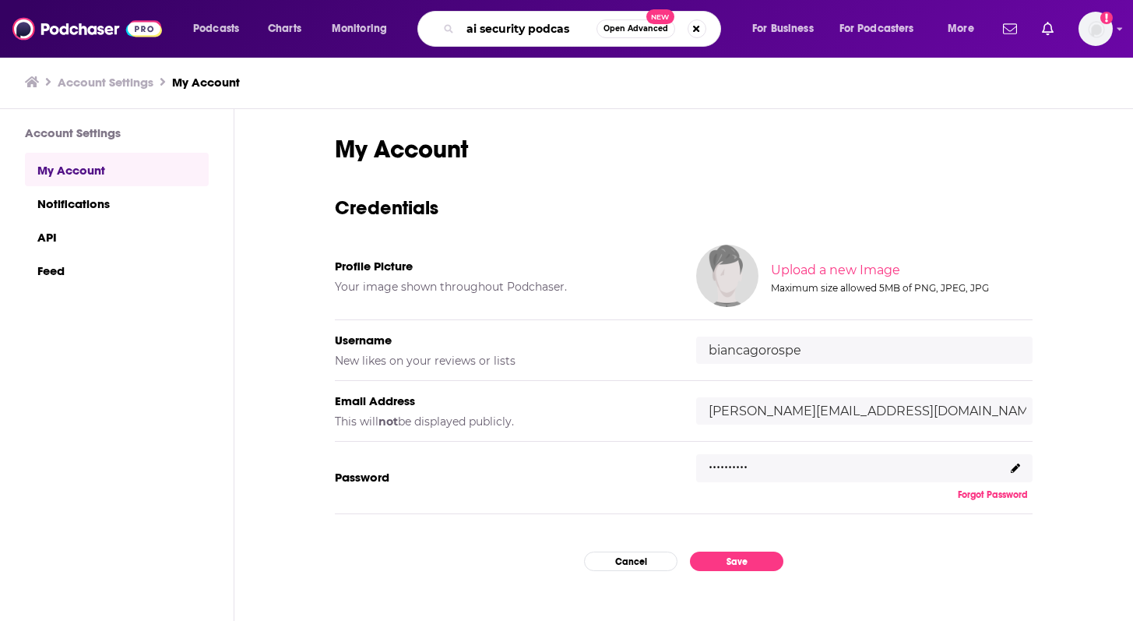
type input "ai security podcast"
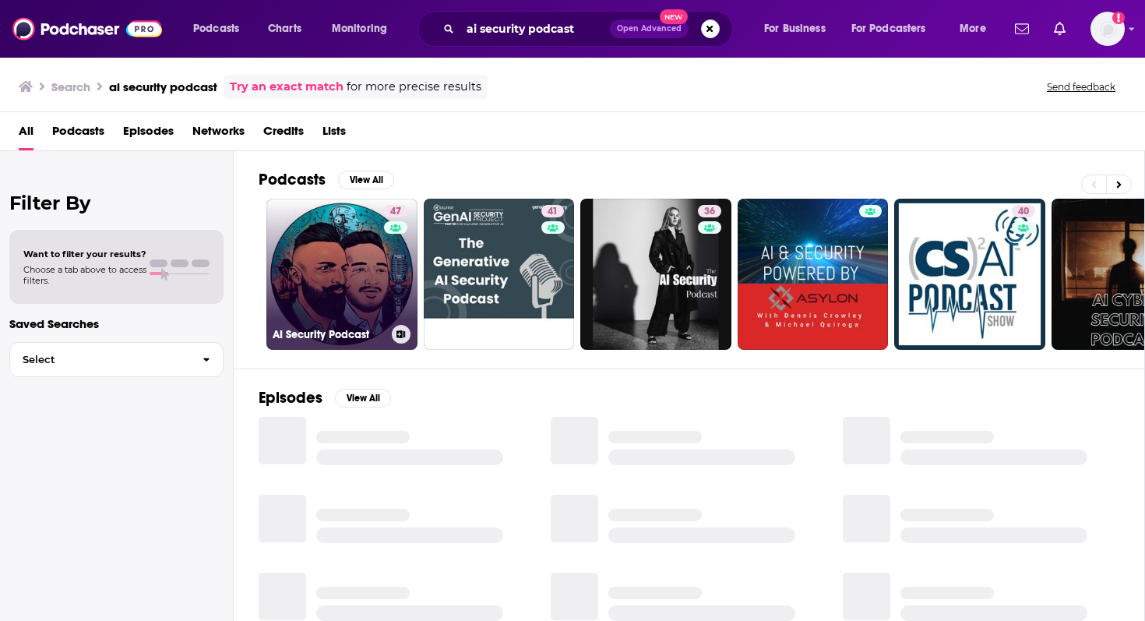
click at [326, 238] on link "47 AI Security Podcast" at bounding box center [341, 274] width 151 height 151
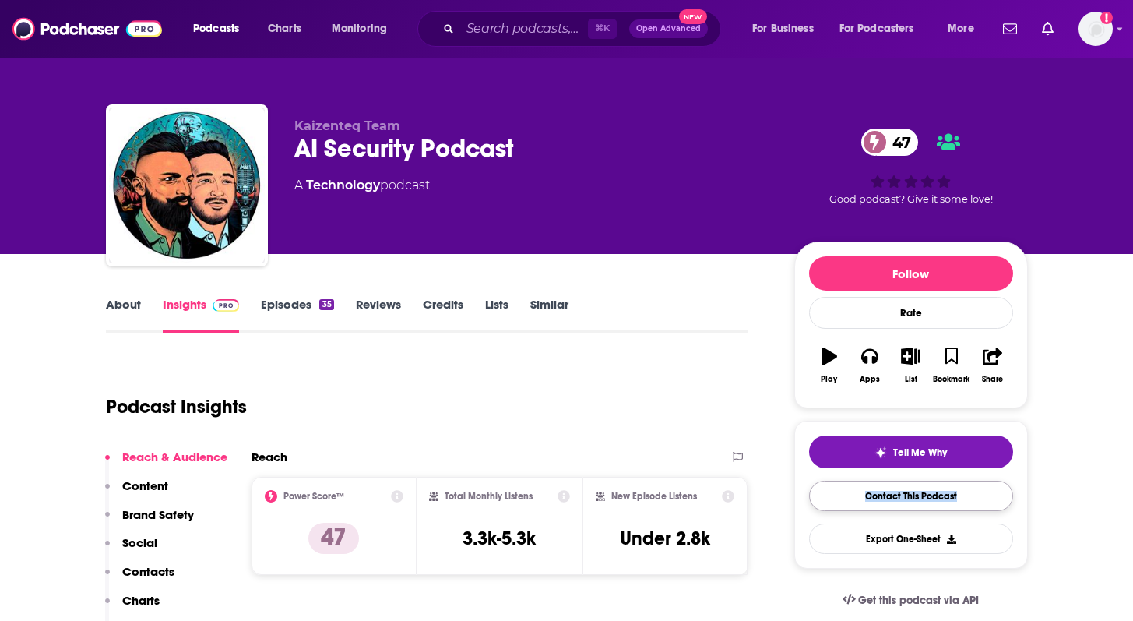
click at [900, 499] on link "Contact This Podcast" at bounding box center [911, 496] width 204 height 30
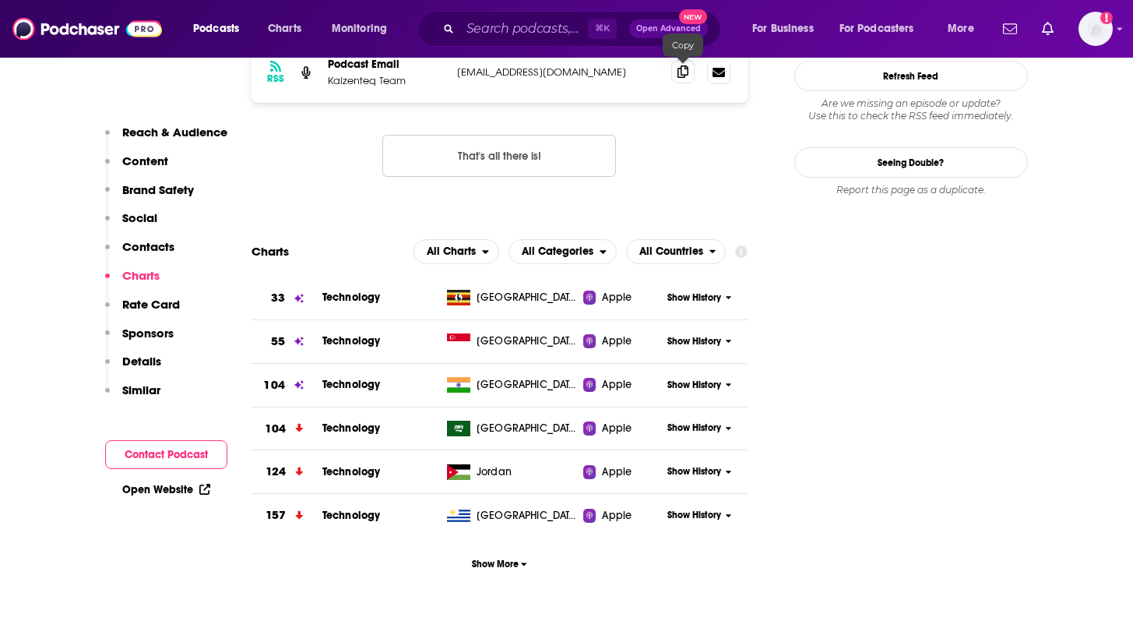
click at [682, 71] on icon at bounding box center [683, 71] width 11 height 12
click at [508, 30] on input "Search podcasts, credits, & more..." at bounding box center [524, 28] width 128 height 25
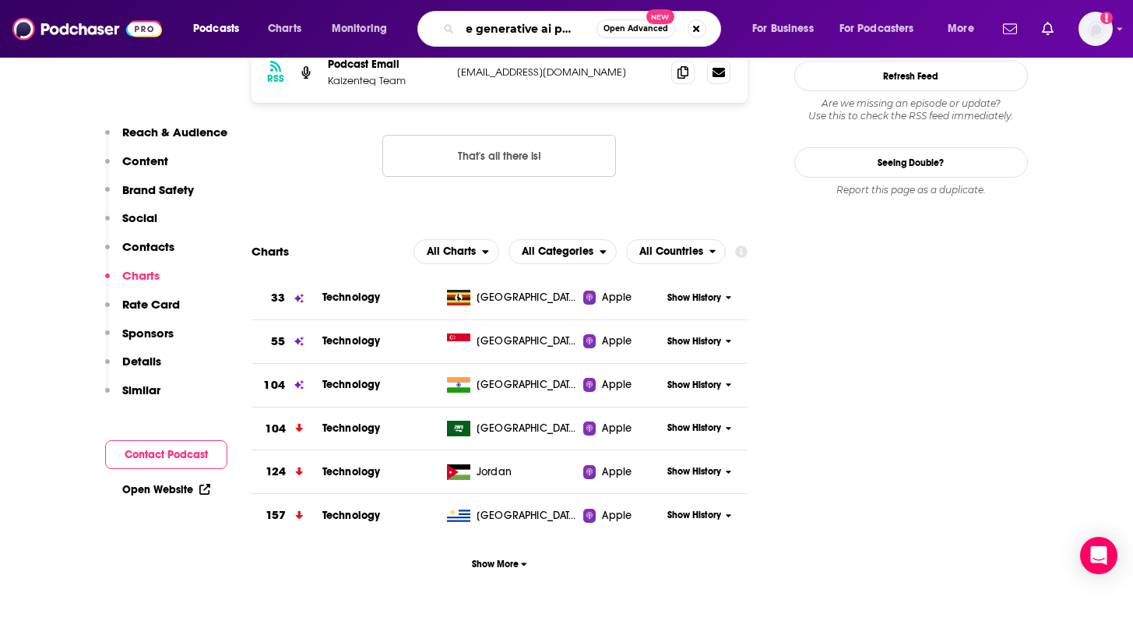
type input "the generative ai podcast"
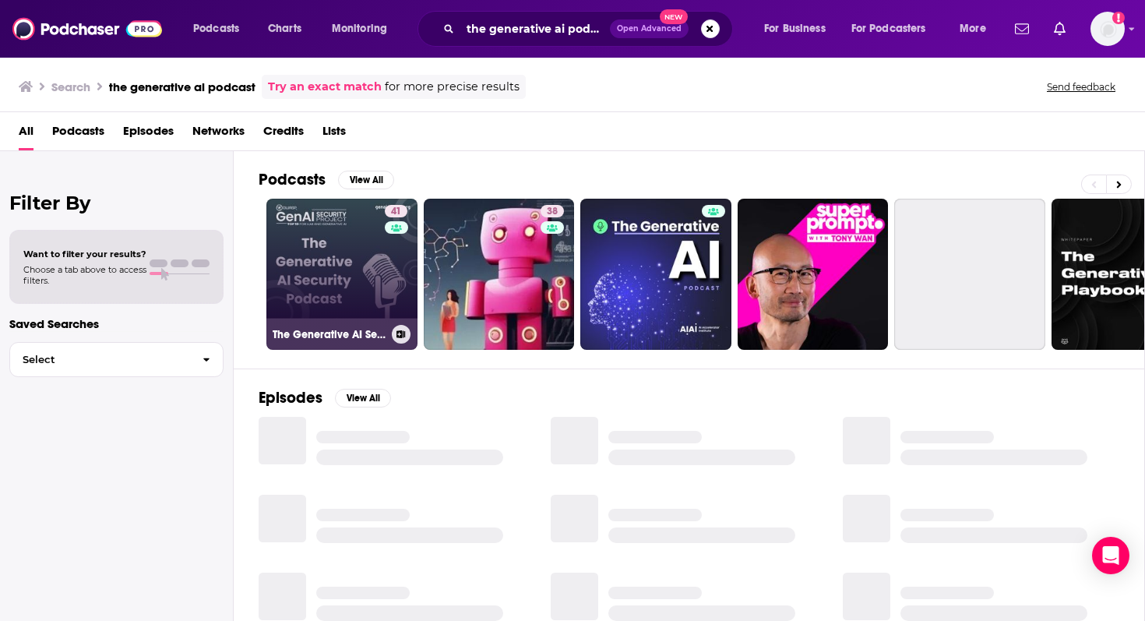
click at [315, 246] on link "41 The Generative AI Security Podcast" at bounding box center [341, 274] width 151 height 151
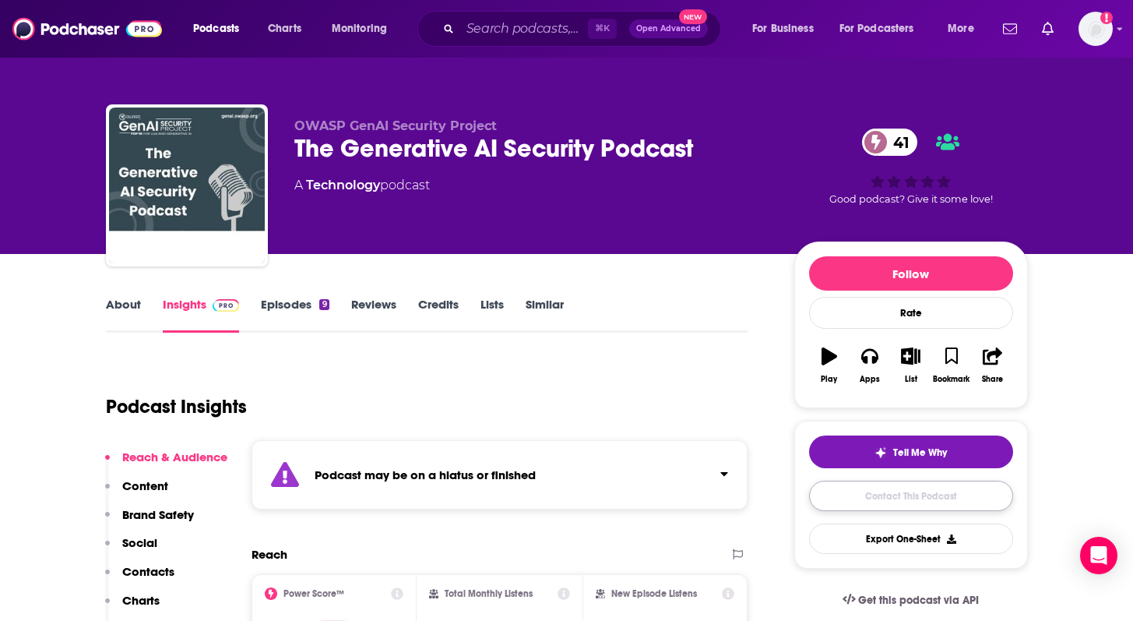
click at [863, 500] on link "Contact This Podcast" at bounding box center [911, 496] width 204 height 30
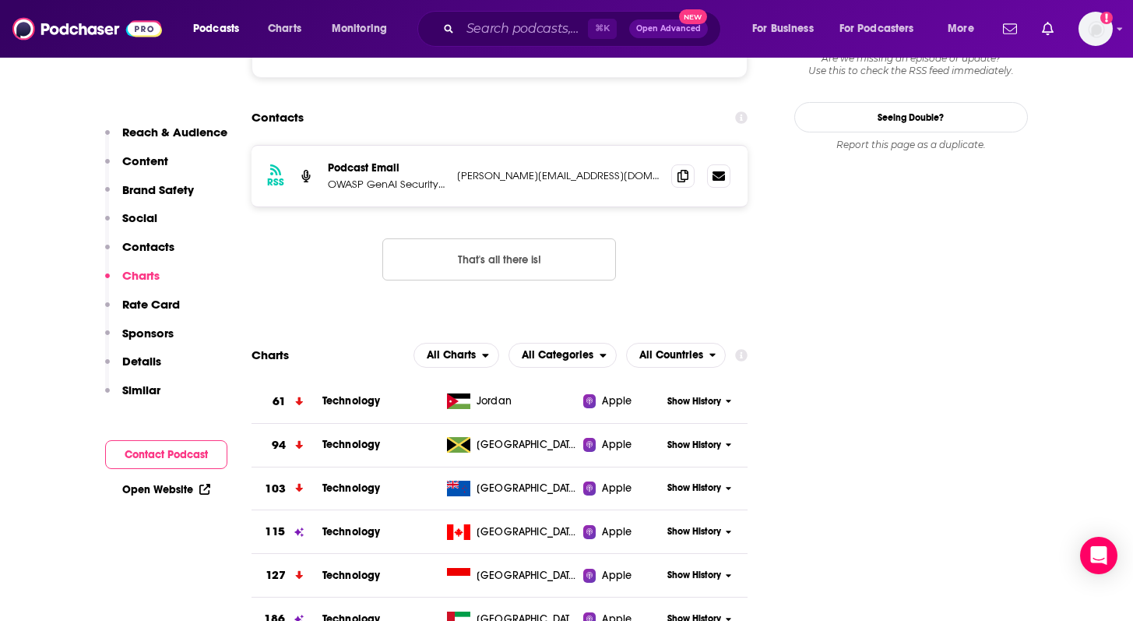
scroll to position [1400, 0]
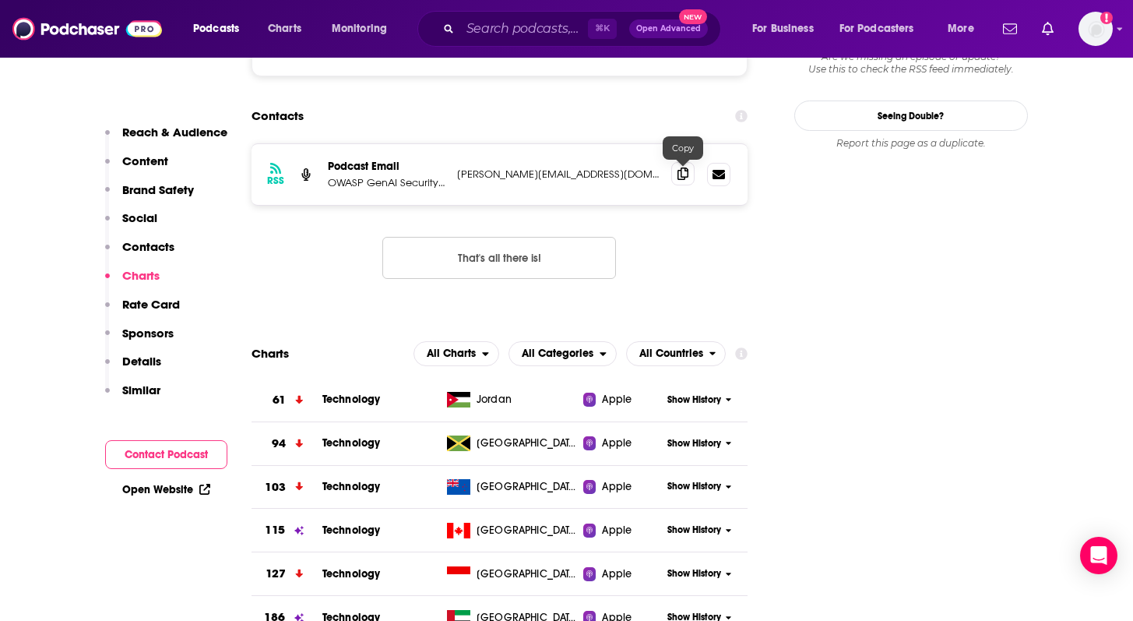
click at [682, 185] on span at bounding box center [682, 173] width 23 height 23
